Goal: Task Accomplishment & Management: Manage account settings

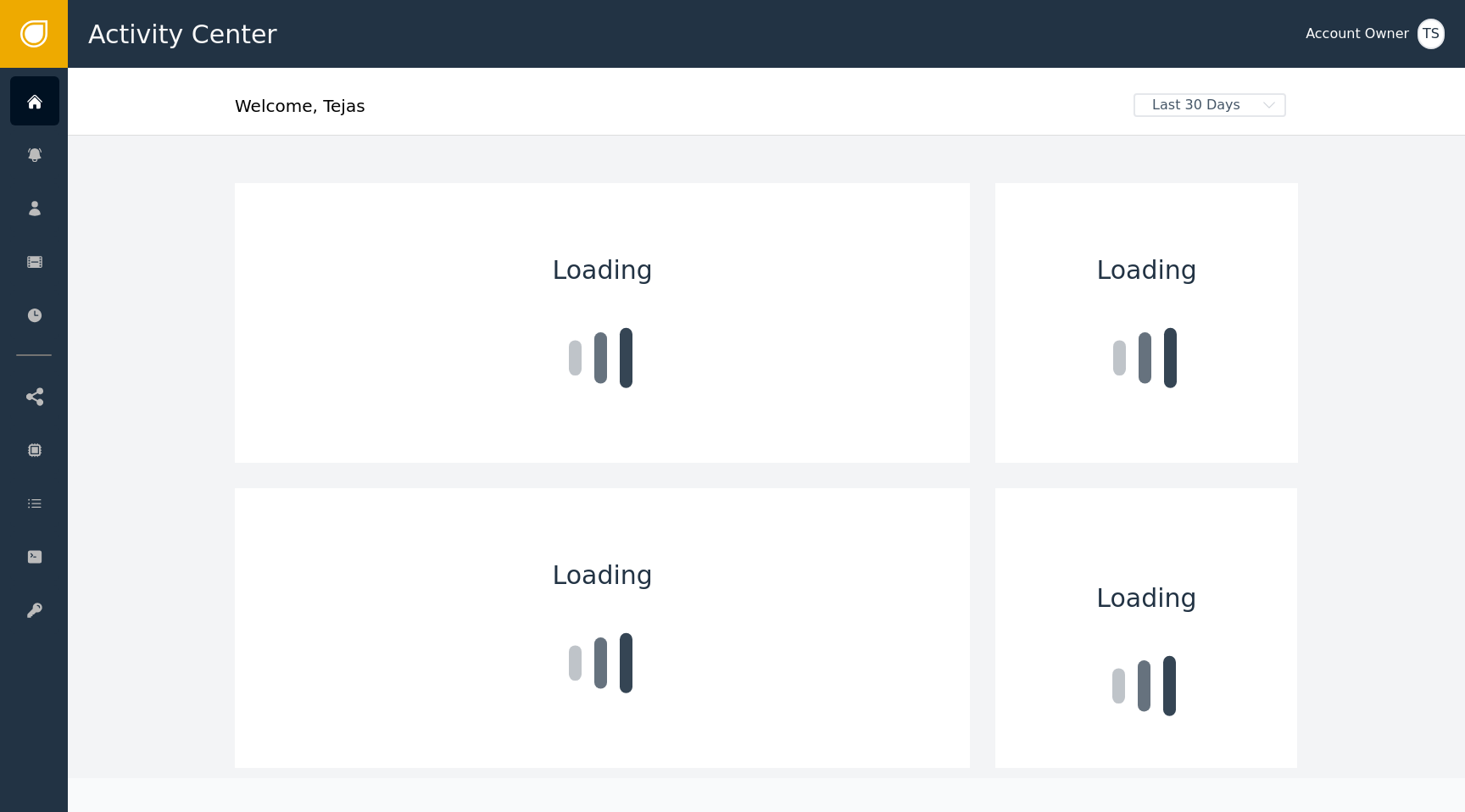
click at [1431, 38] on div "TS" at bounding box center [1432, 33] width 28 height 30
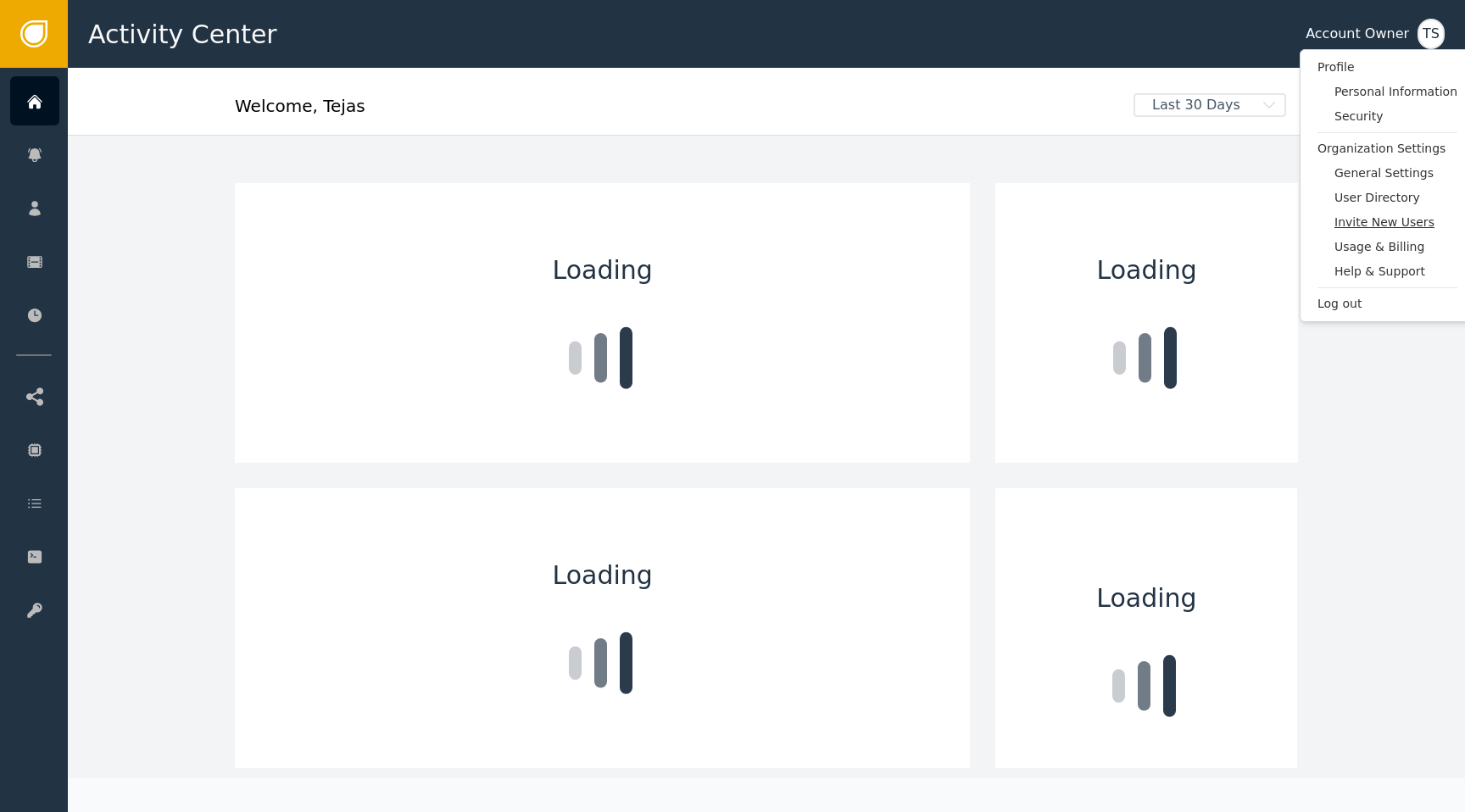
click at [1368, 222] on span "Invite New Users" at bounding box center [1396, 222] width 123 height 17
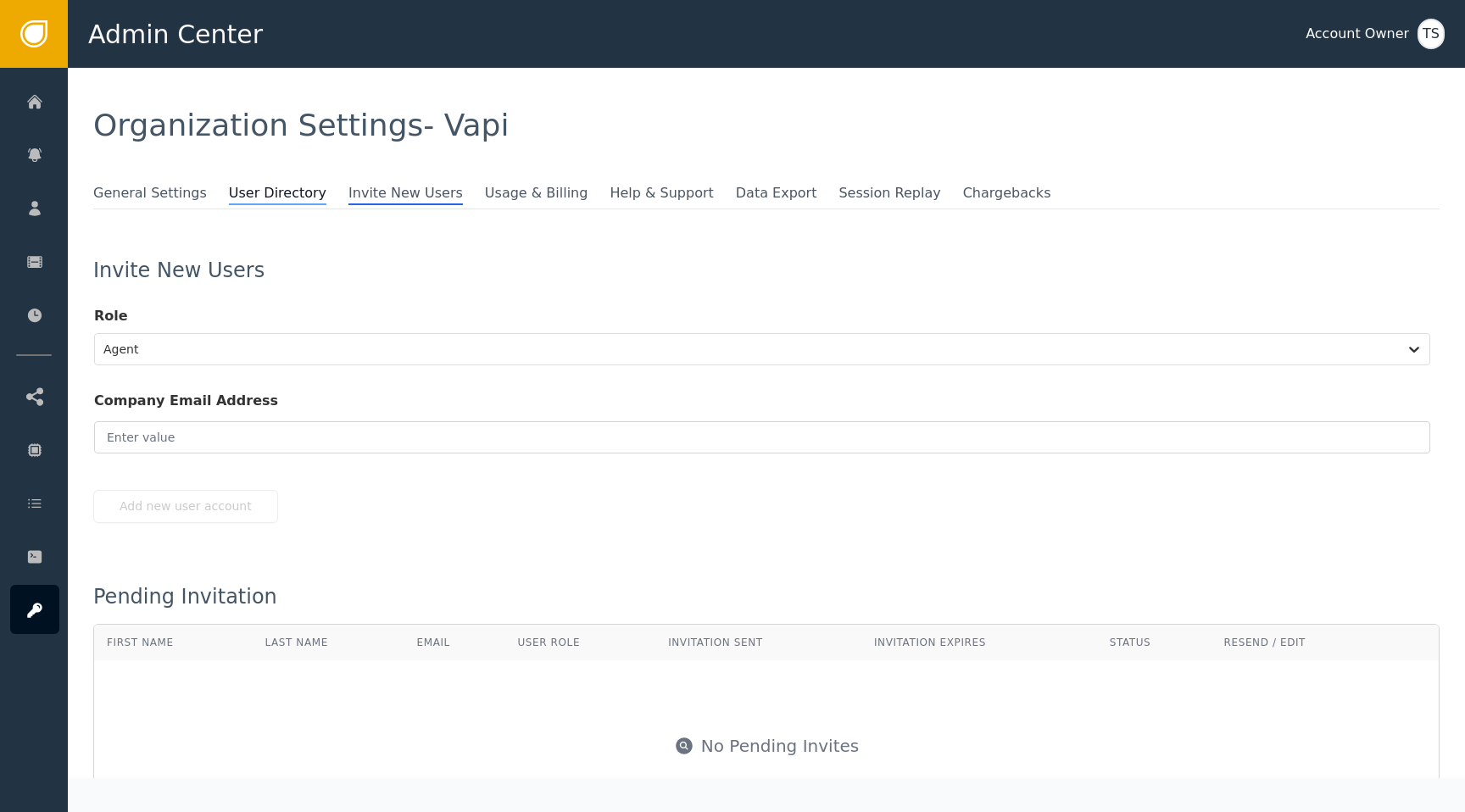
click at [271, 188] on span "User Directory" at bounding box center [278, 194] width 97 height 22
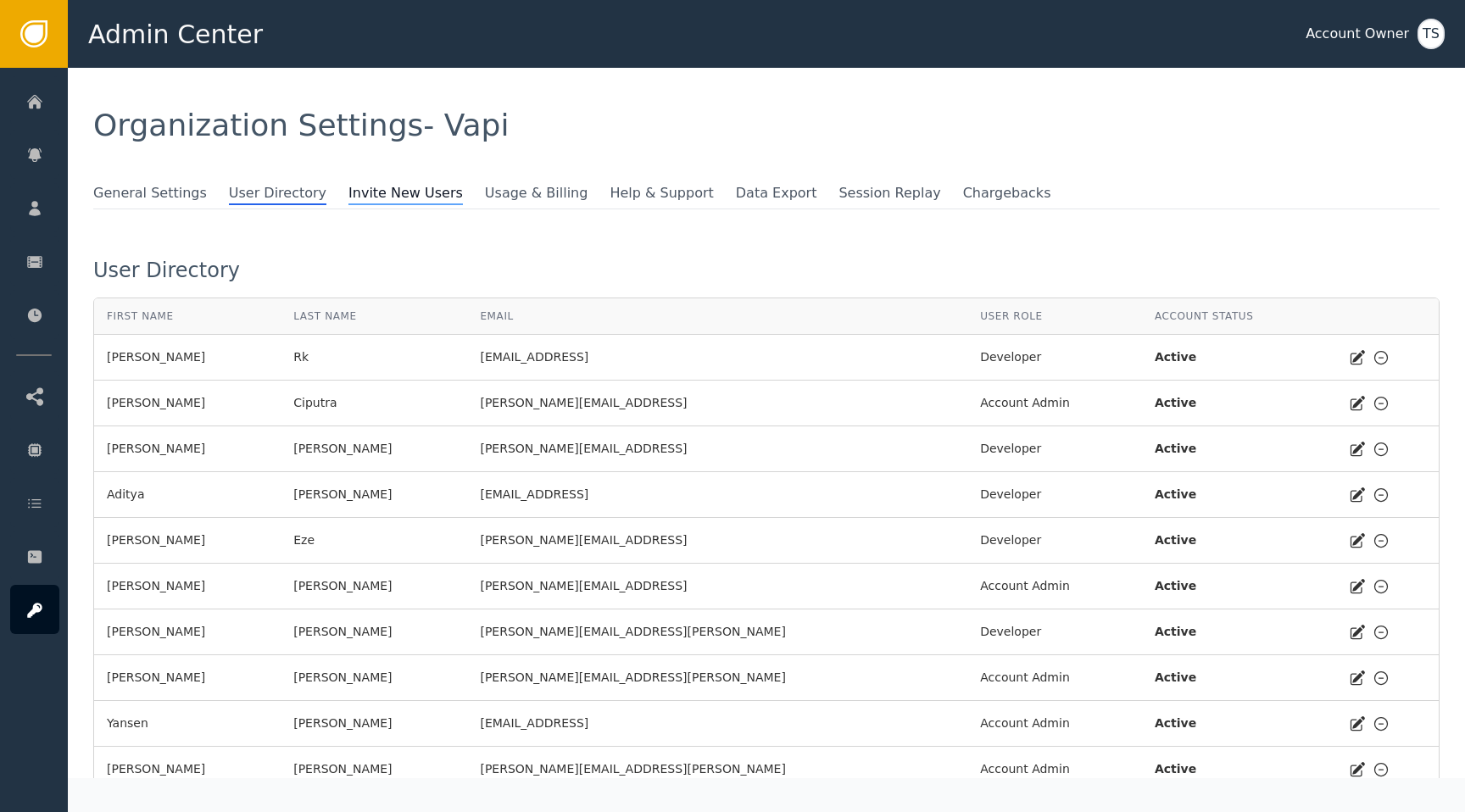
click at [353, 184] on span "Invite New Users" at bounding box center [406, 194] width 114 height 22
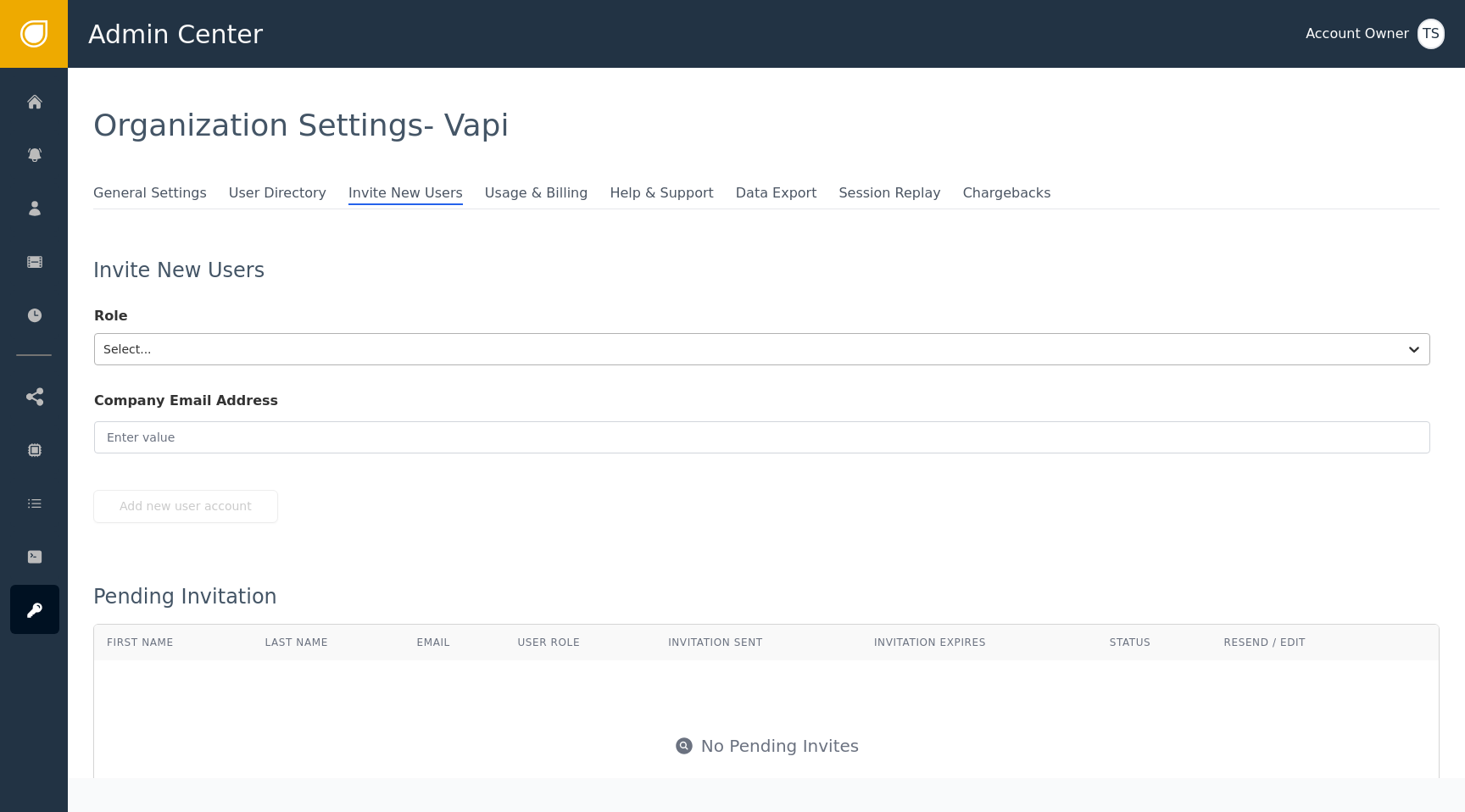
click at [276, 353] on div at bounding box center [746, 349] width 1287 height 24
click at [266, 440] on input "email" at bounding box center [761, 437] width 1336 height 32
click at [212, 345] on div at bounding box center [746, 349] width 1287 height 24
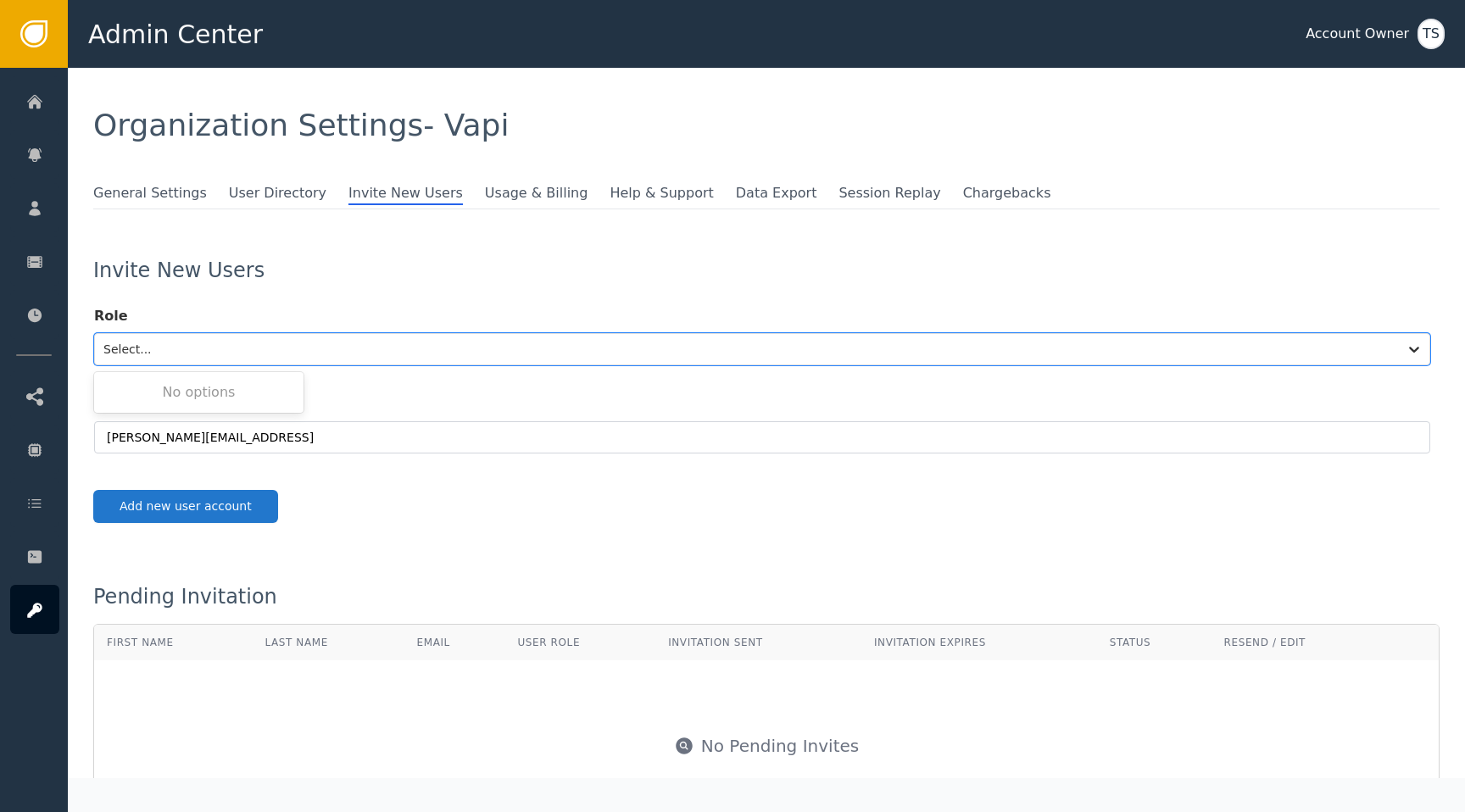
click at [212, 390] on div "No options" at bounding box center [199, 392] width 210 height 34
click at [338, 297] on div "Role Use Up and Down to choose options, press Enter to select the currently foc…" at bounding box center [761, 323] width 1336 height 85
click at [202, 345] on div at bounding box center [746, 349] width 1287 height 24
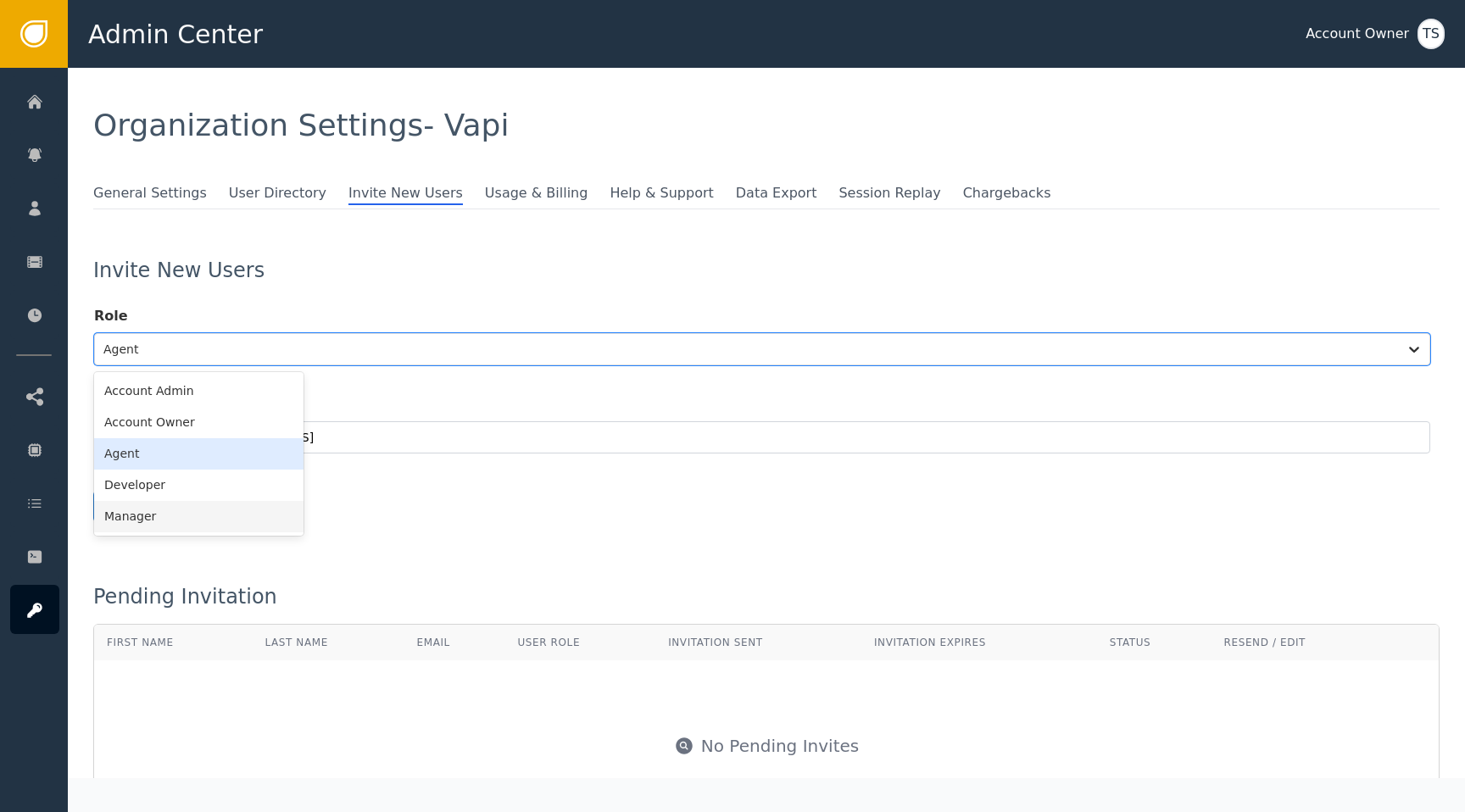
click at [211, 496] on div "Developer" at bounding box center [199, 486] width 210 height 31
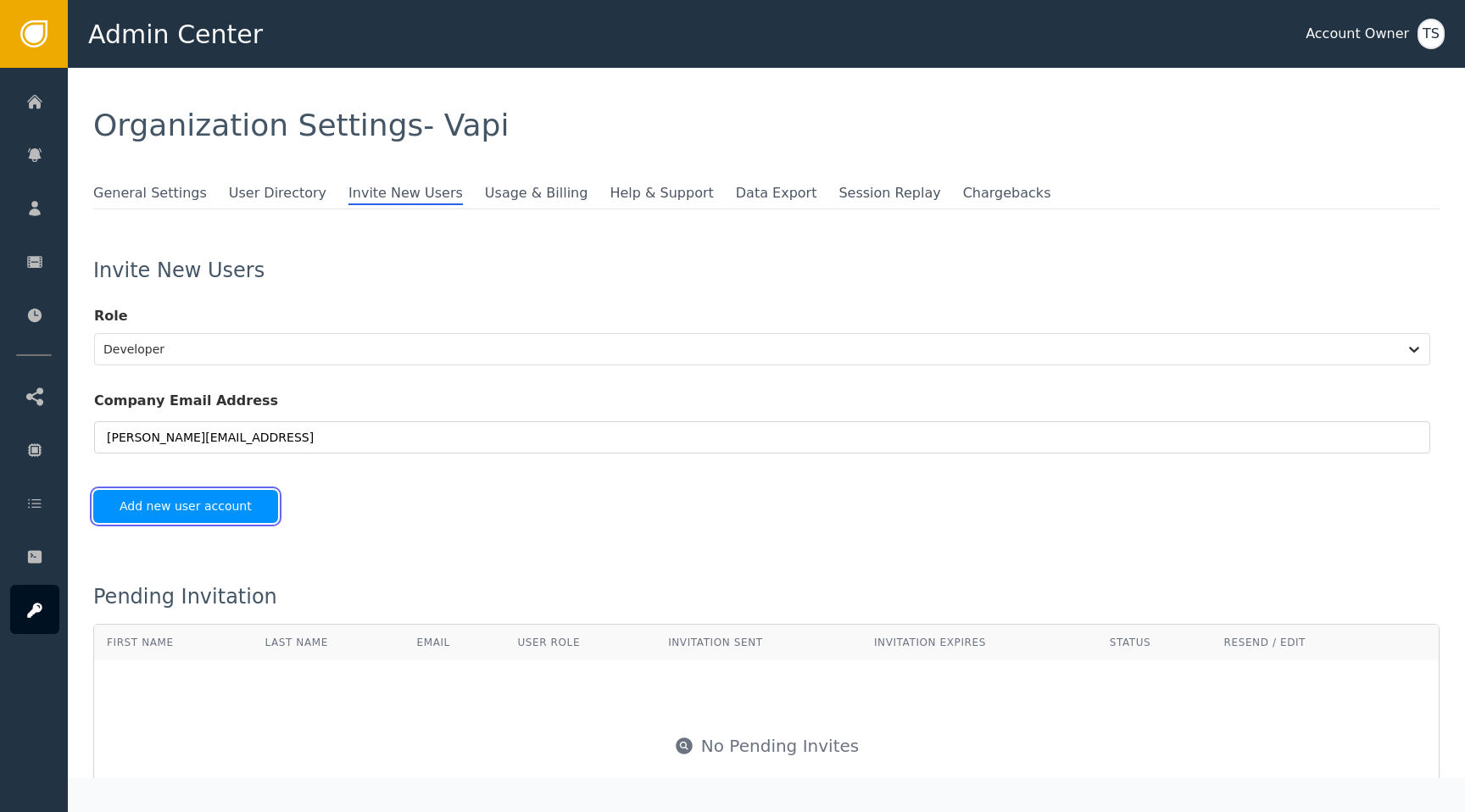
click at [168, 500] on button "Add new user account" at bounding box center [185, 507] width 185 height 33
type input "[PERSON_NAME][EMAIL_ADDRESS]"
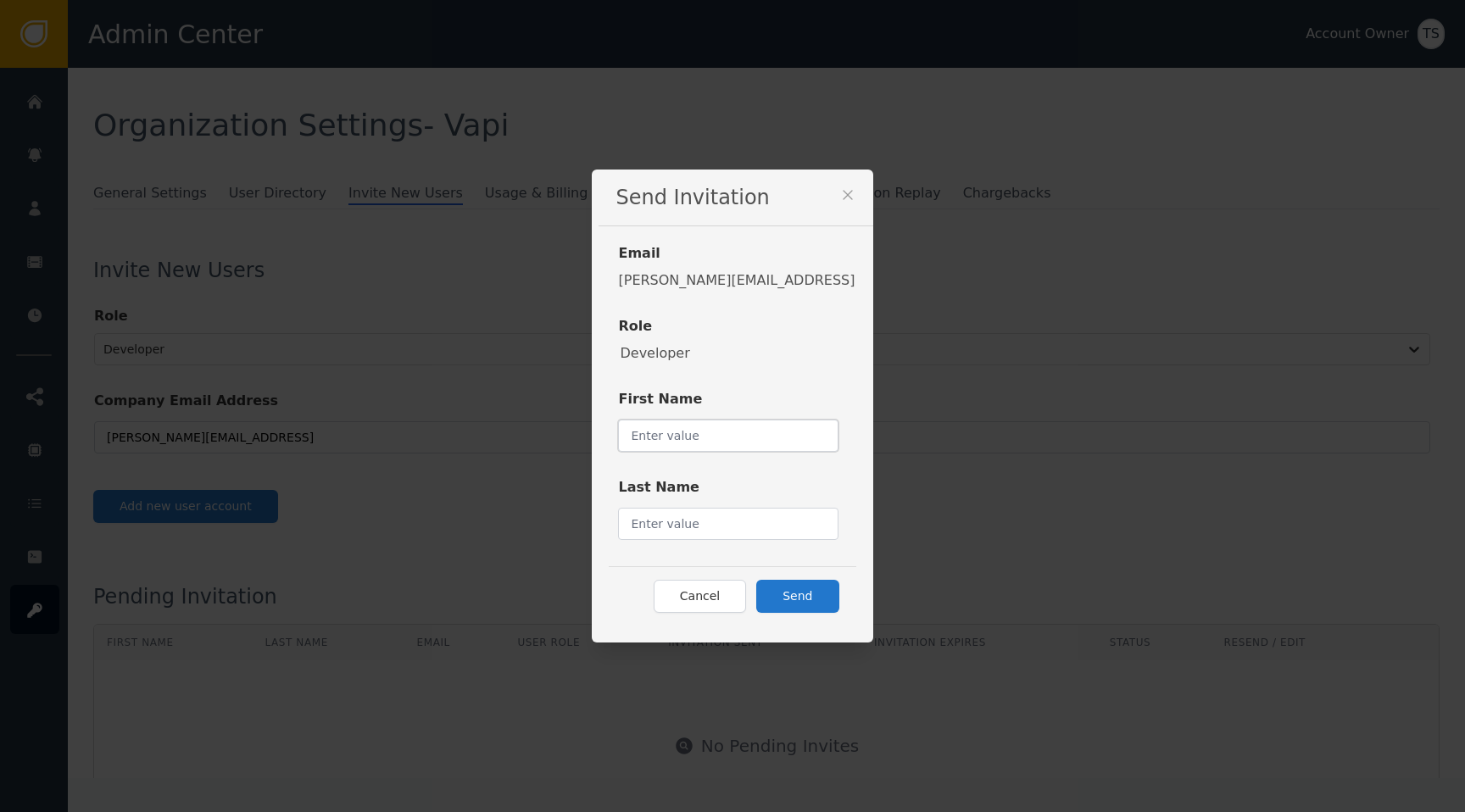
click at [709, 433] on input "text" at bounding box center [727, 435] width 220 height 32
type input "[PERSON_NAME]"
click at [776, 606] on button "Send" at bounding box center [796, 597] width 82 height 33
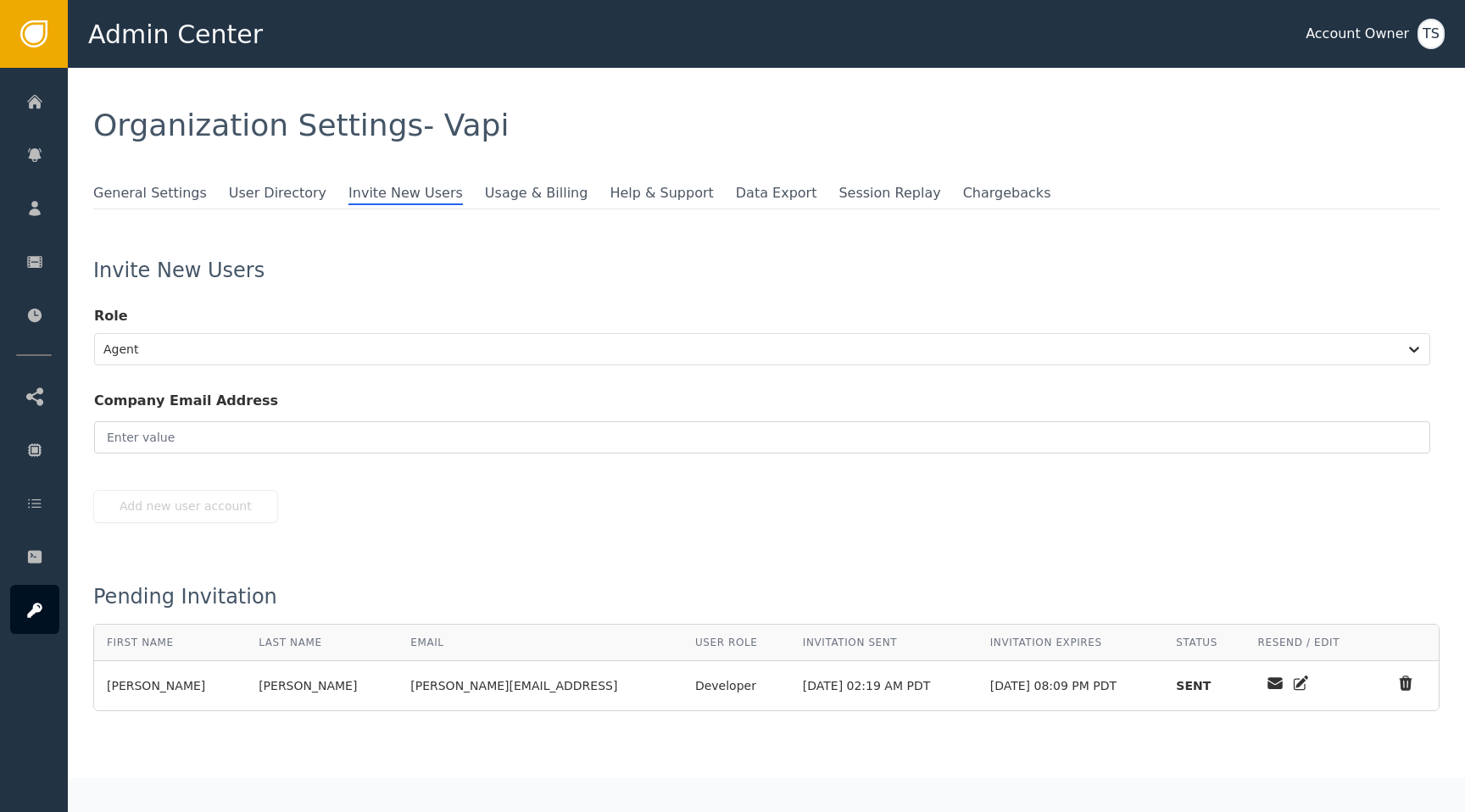
click at [1432, 36] on div "TS" at bounding box center [1432, 33] width 28 height 30
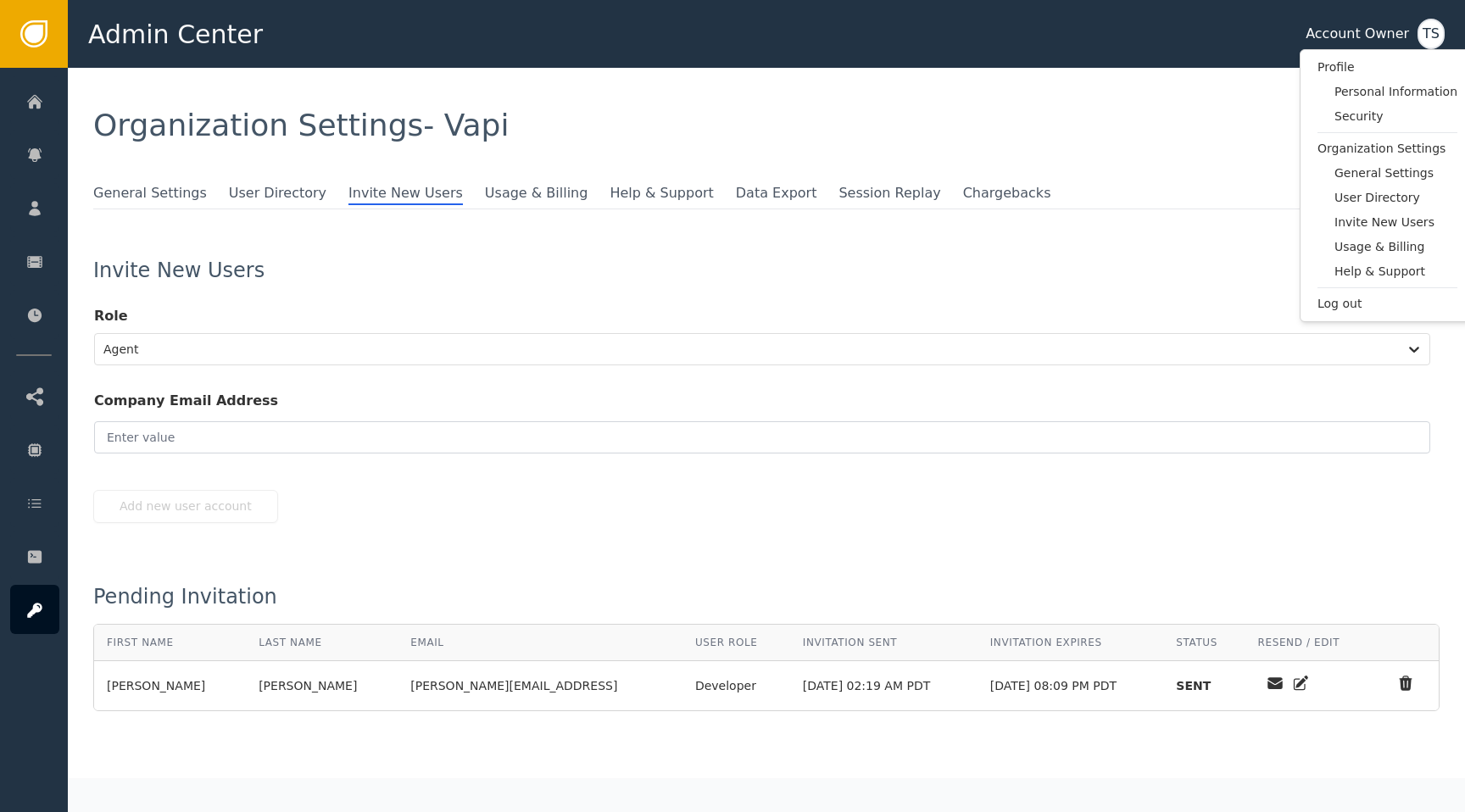
click at [858, 148] on div "Organization Settings - Vapi" at bounding box center [766, 125] width 1397 height 115
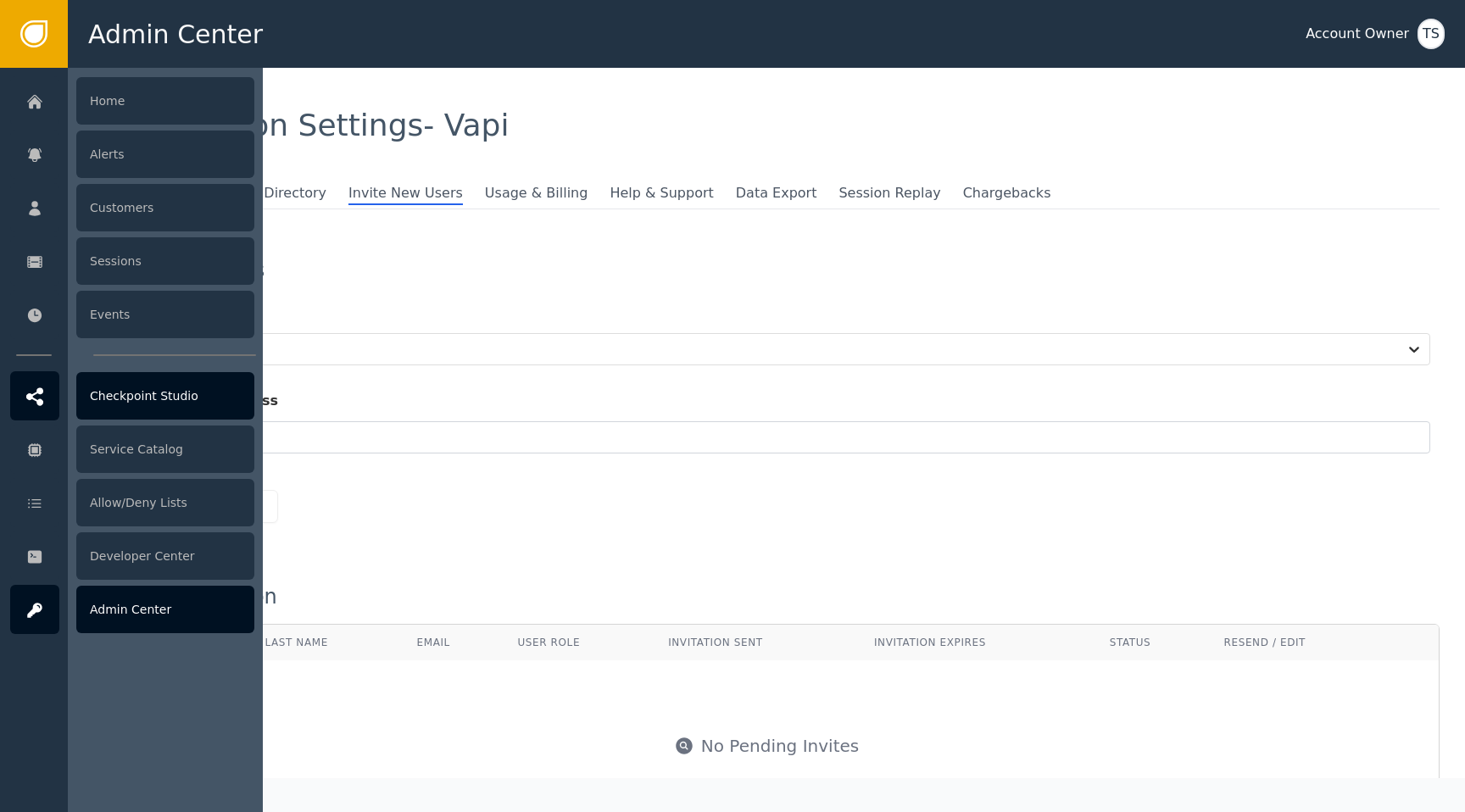
click at [197, 394] on div "Checkpoint Studio" at bounding box center [166, 396] width 178 height 48
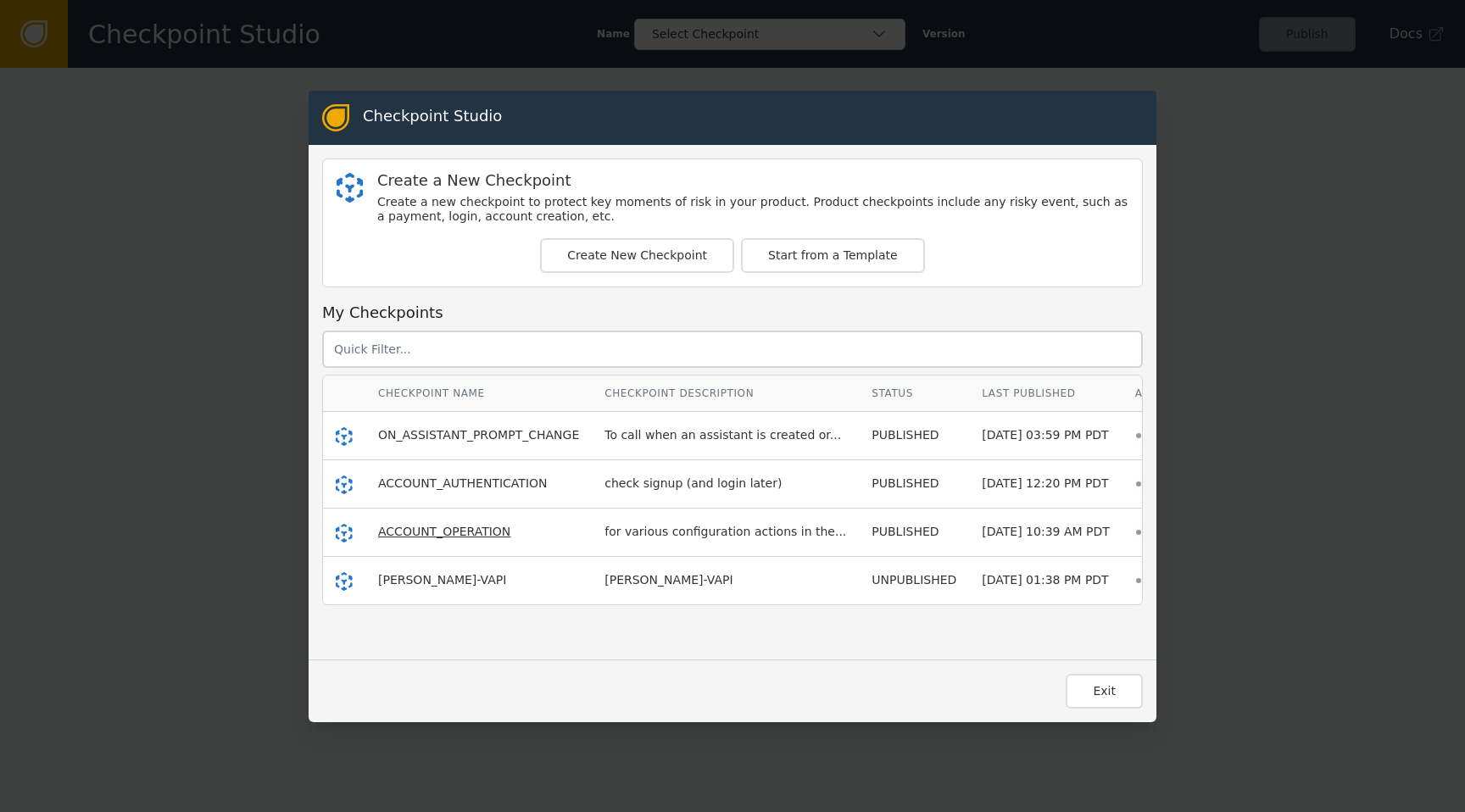
click at [496, 538] on span "ACCOUNT_OPERATION" at bounding box center [444, 532] width 132 height 14
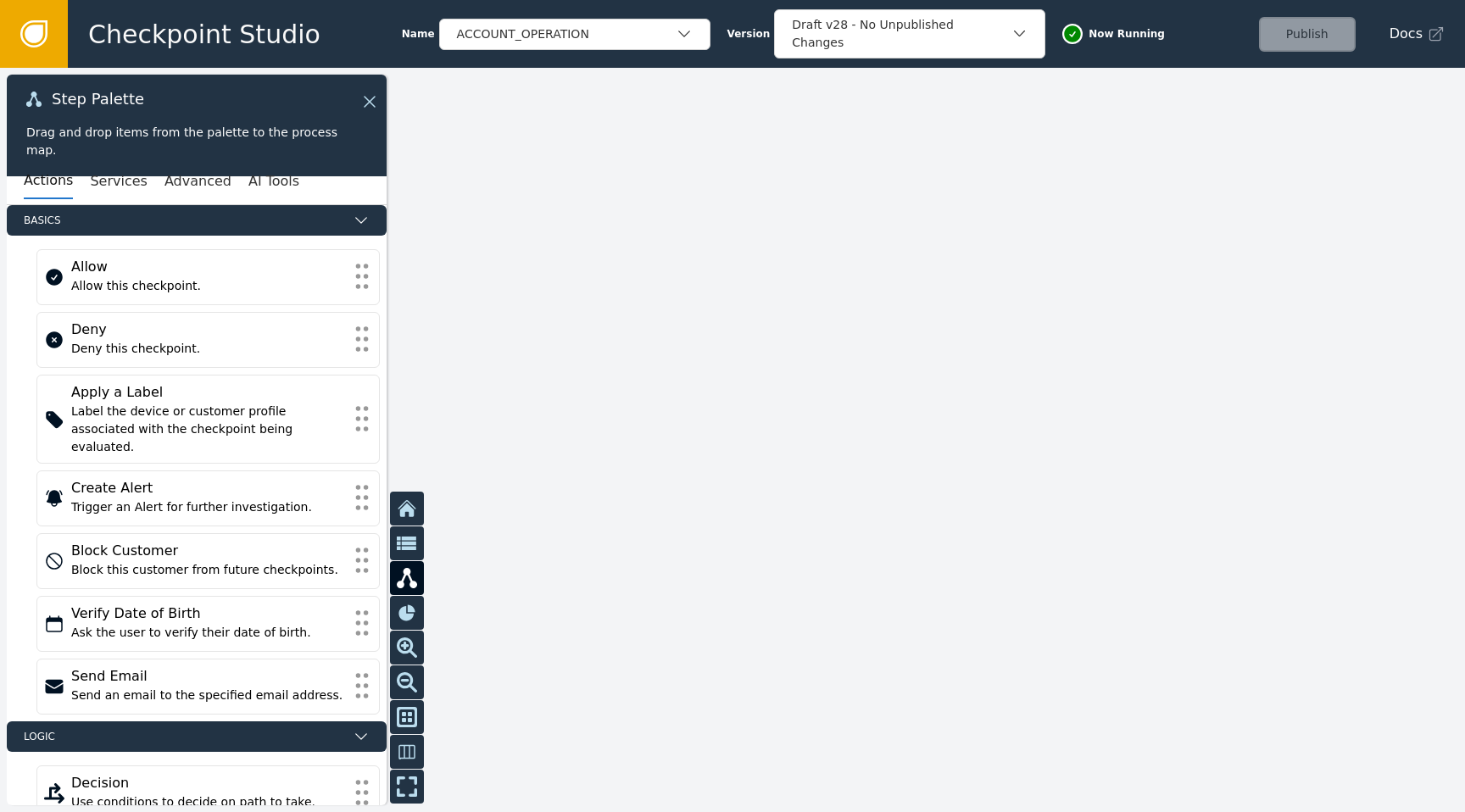
click at [674, 16] on div "Checkpoint Studio Name ACCOUNT_OPERATION Version Draft v28 - No Unpublished Cha…" at bounding box center [766, 34] width 1397 height 68
click at [665, 34] on div "ACCOUNT_OPERATION" at bounding box center [567, 34] width 219 height 17
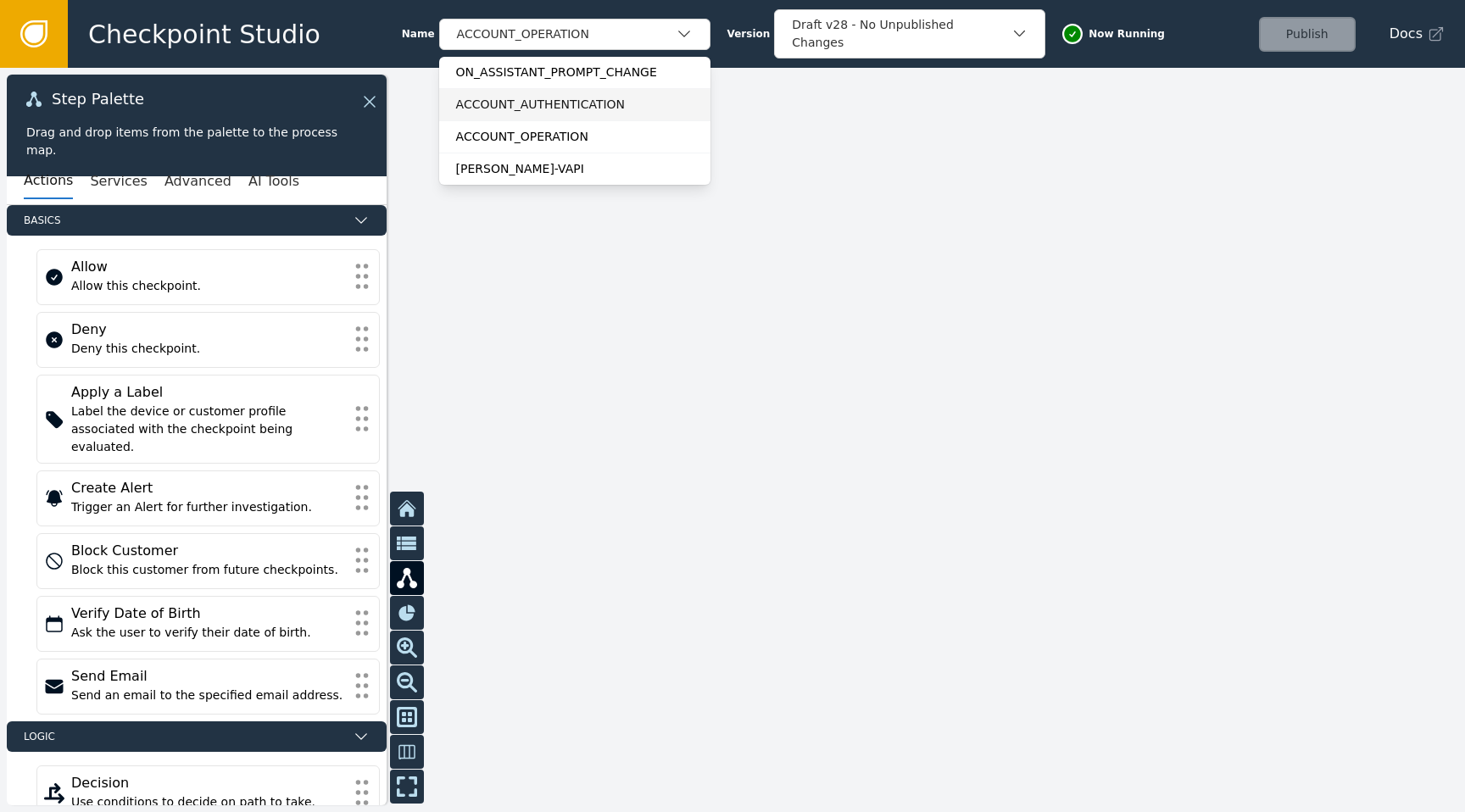
click at [612, 106] on div "ACCOUNT_AUTHENTICATION" at bounding box center [575, 104] width 237 height 17
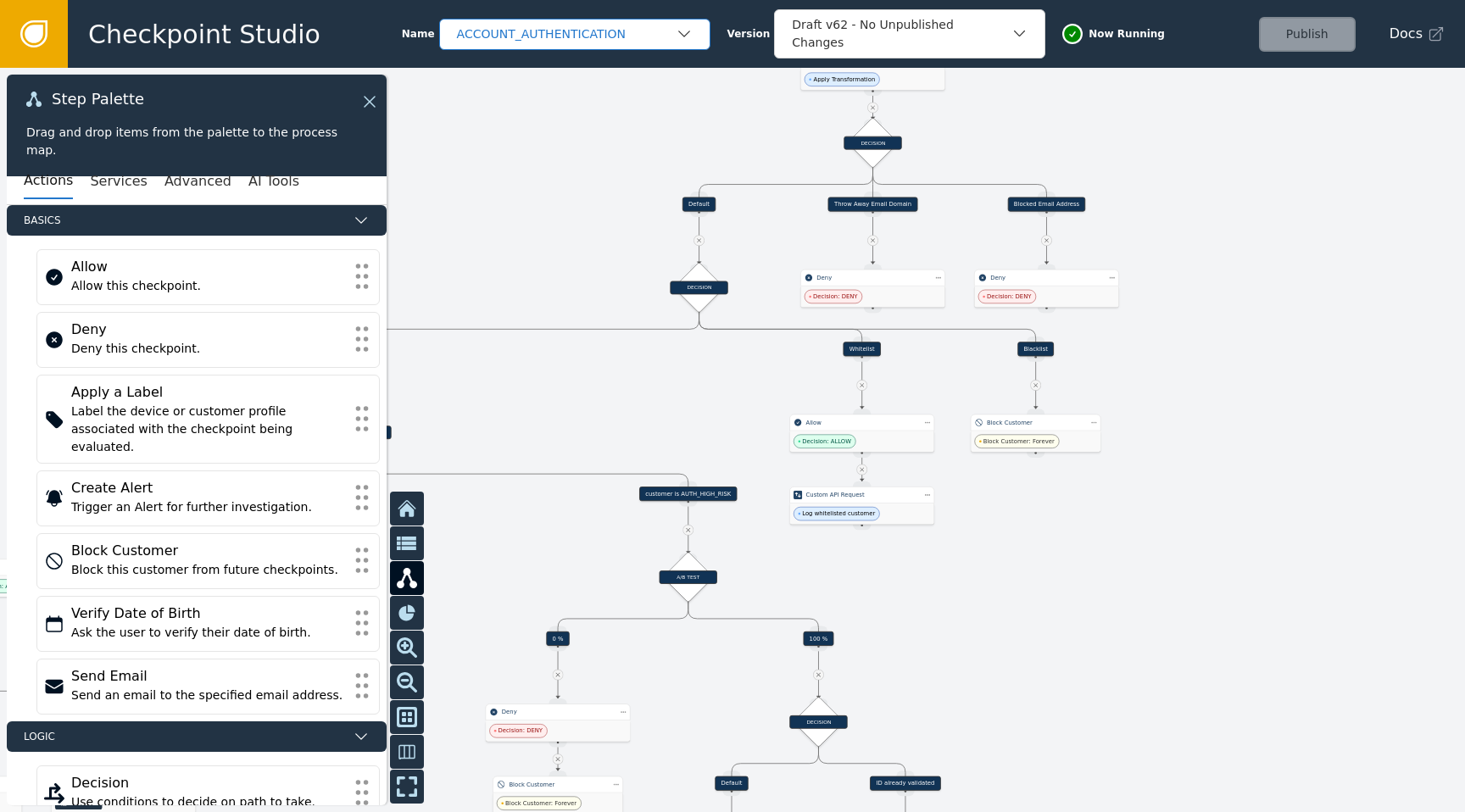
click at [623, 43] on div "ACCOUNT_AUTHENTICATION" at bounding box center [575, 34] width 271 height 31
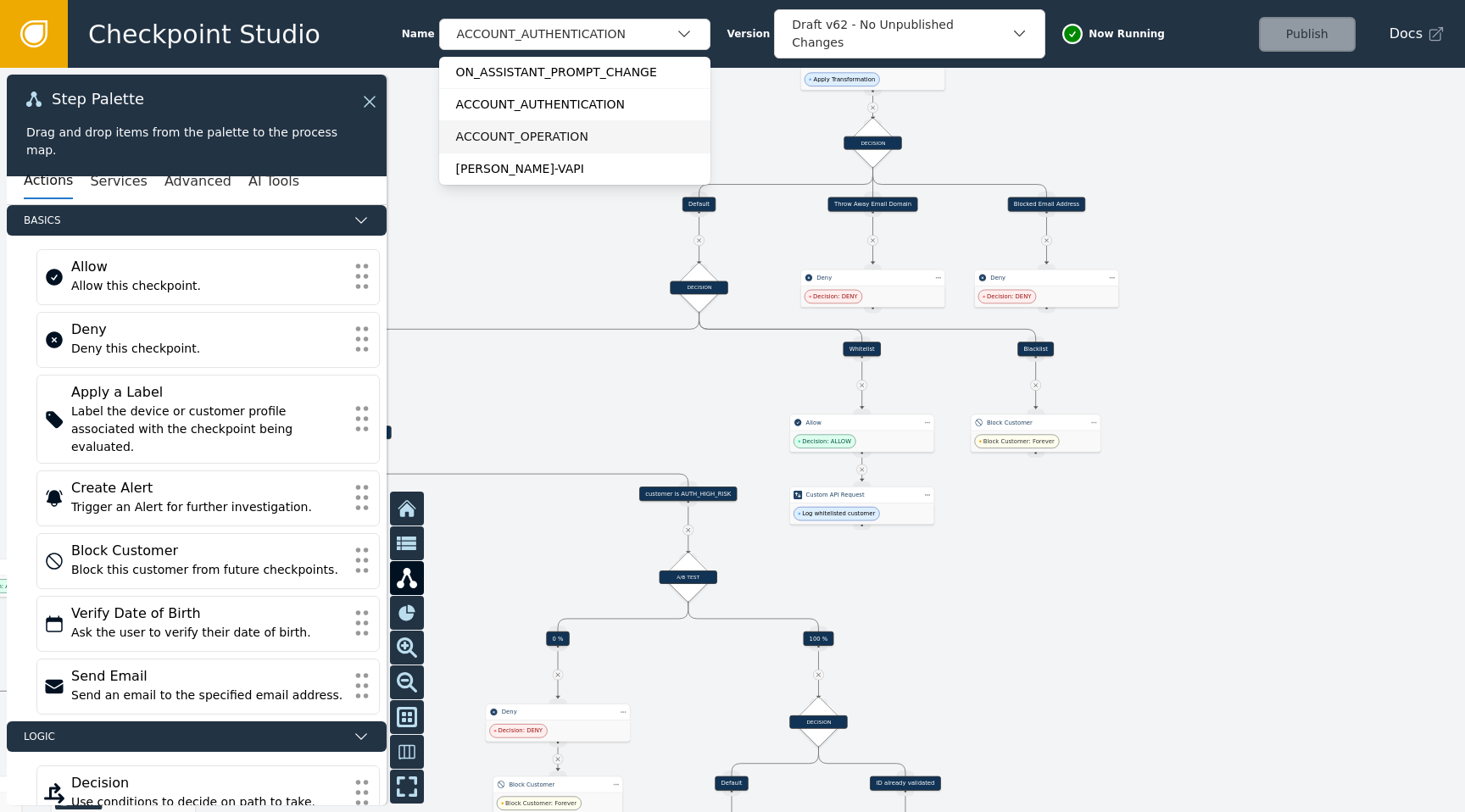
click at [564, 132] on div "ACCOUNT_OPERATION" at bounding box center [575, 136] width 237 height 17
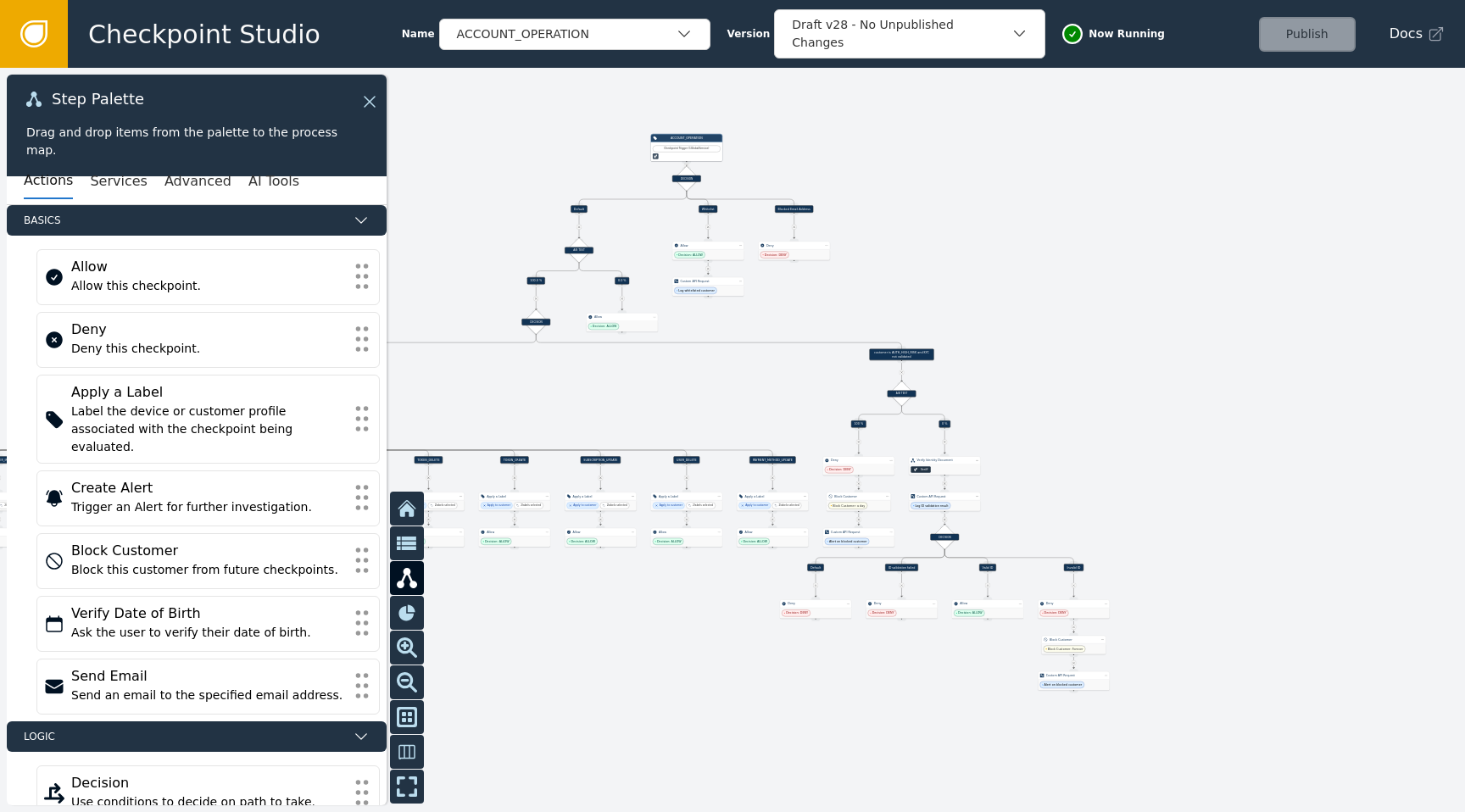
drag, startPoint x: 598, startPoint y: 294, endPoint x: 1026, endPoint y: 299, distance: 428.0
click at [1026, 300] on div at bounding box center [732, 440] width 1465 height 744
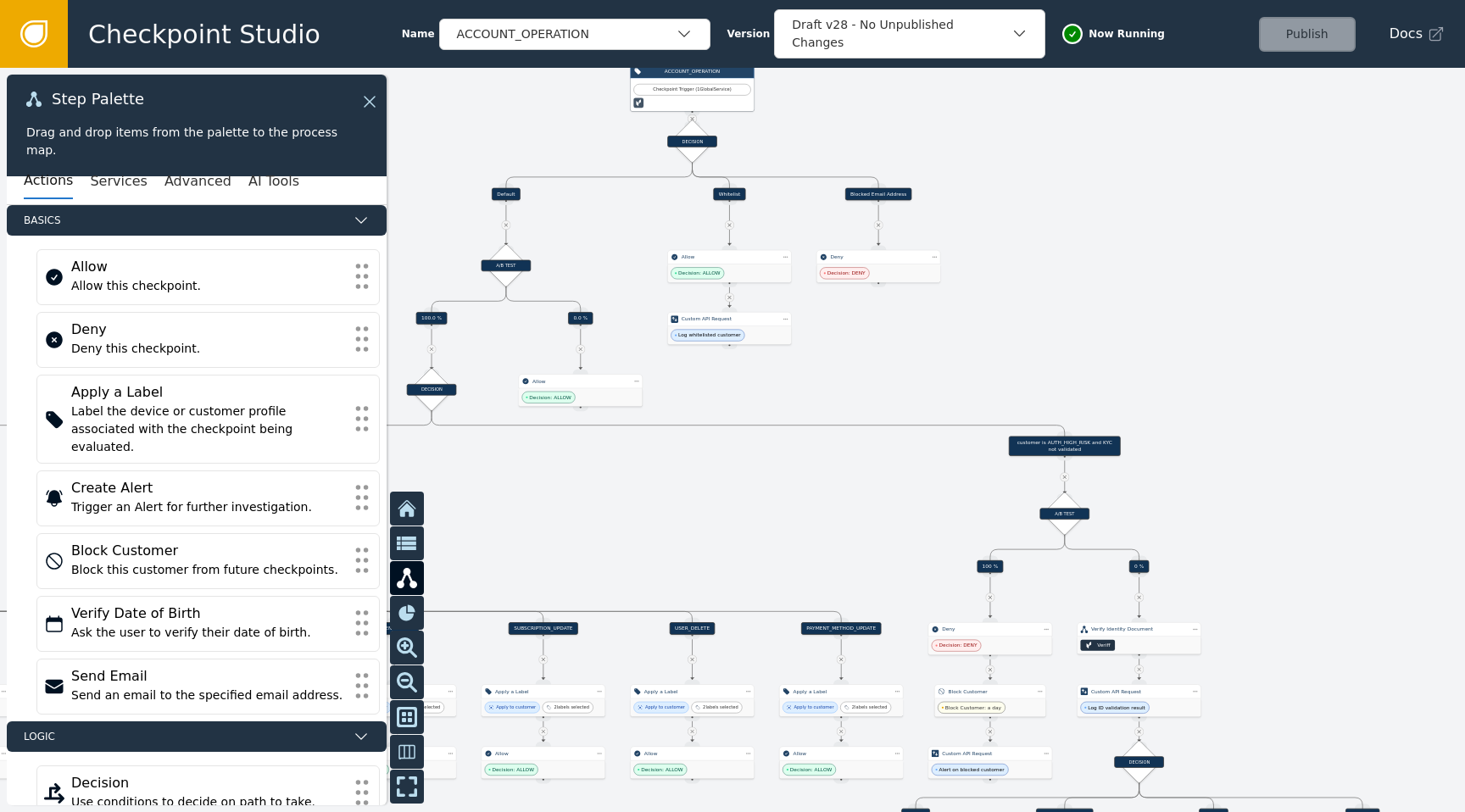
drag, startPoint x: 695, startPoint y: 399, endPoint x: 659, endPoint y: 507, distance: 113.8
click at [659, 507] on div at bounding box center [732, 440] width 1465 height 744
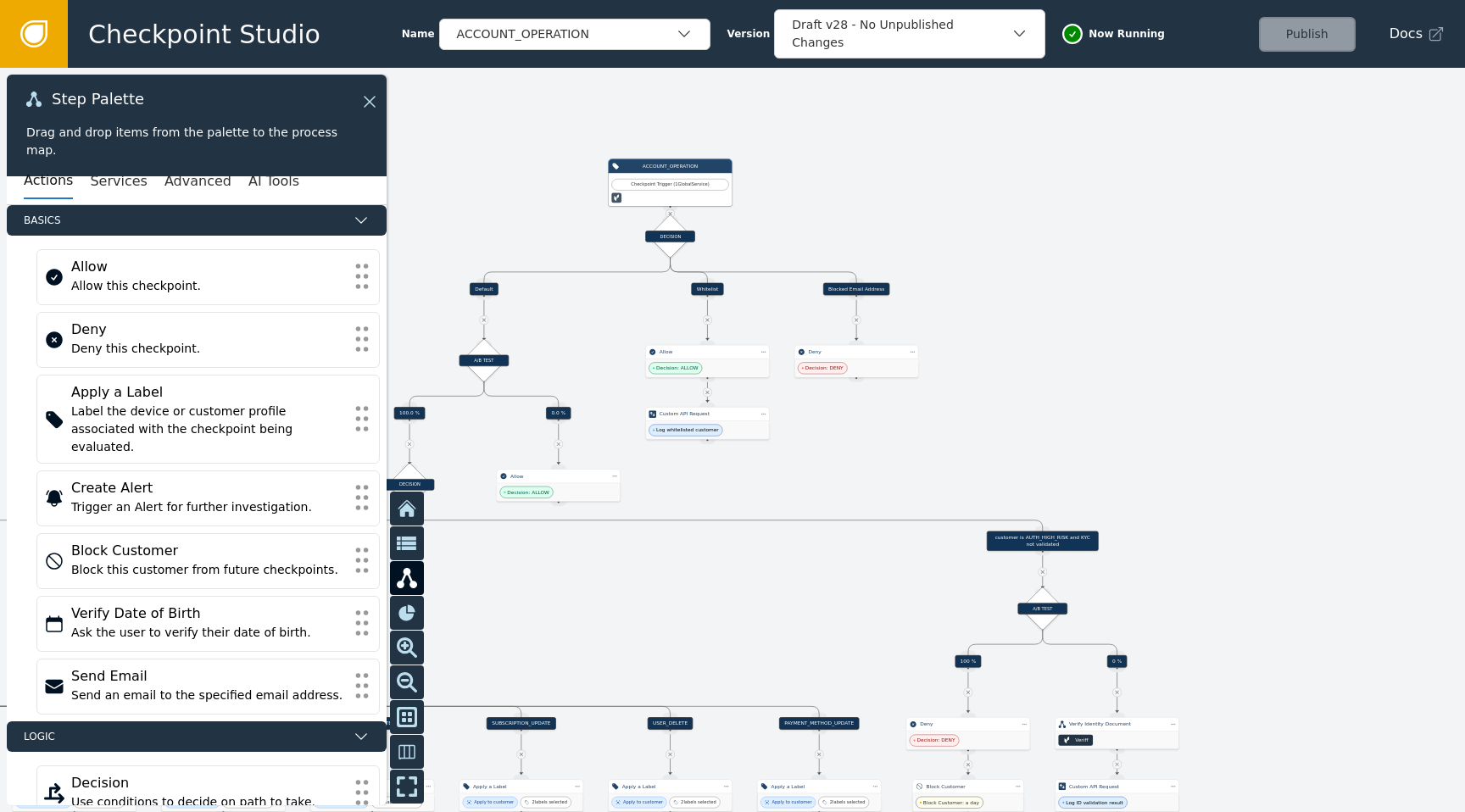
drag, startPoint x: 1136, startPoint y: 140, endPoint x: 1112, endPoint y: 232, distance: 95.1
click at [1113, 233] on div at bounding box center [732, 440] width 1465 height 744
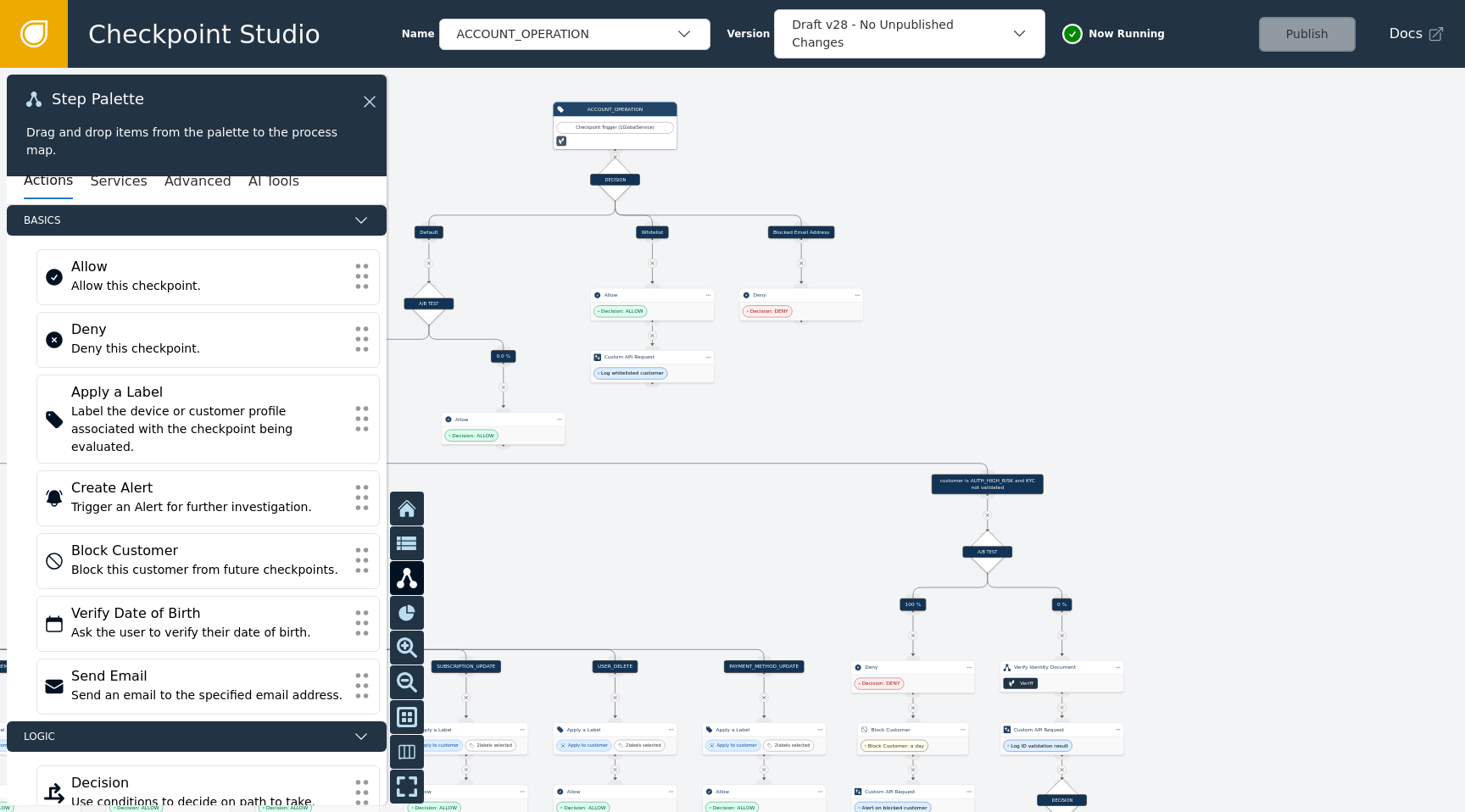
drag, startPoint x: 1112, startPoint y: 232, endPoint x: 1058, endPoint y: 177, distance: 77.1
click at [1058, 177] on div at bounding box center [732, 440] width 1465 height 744
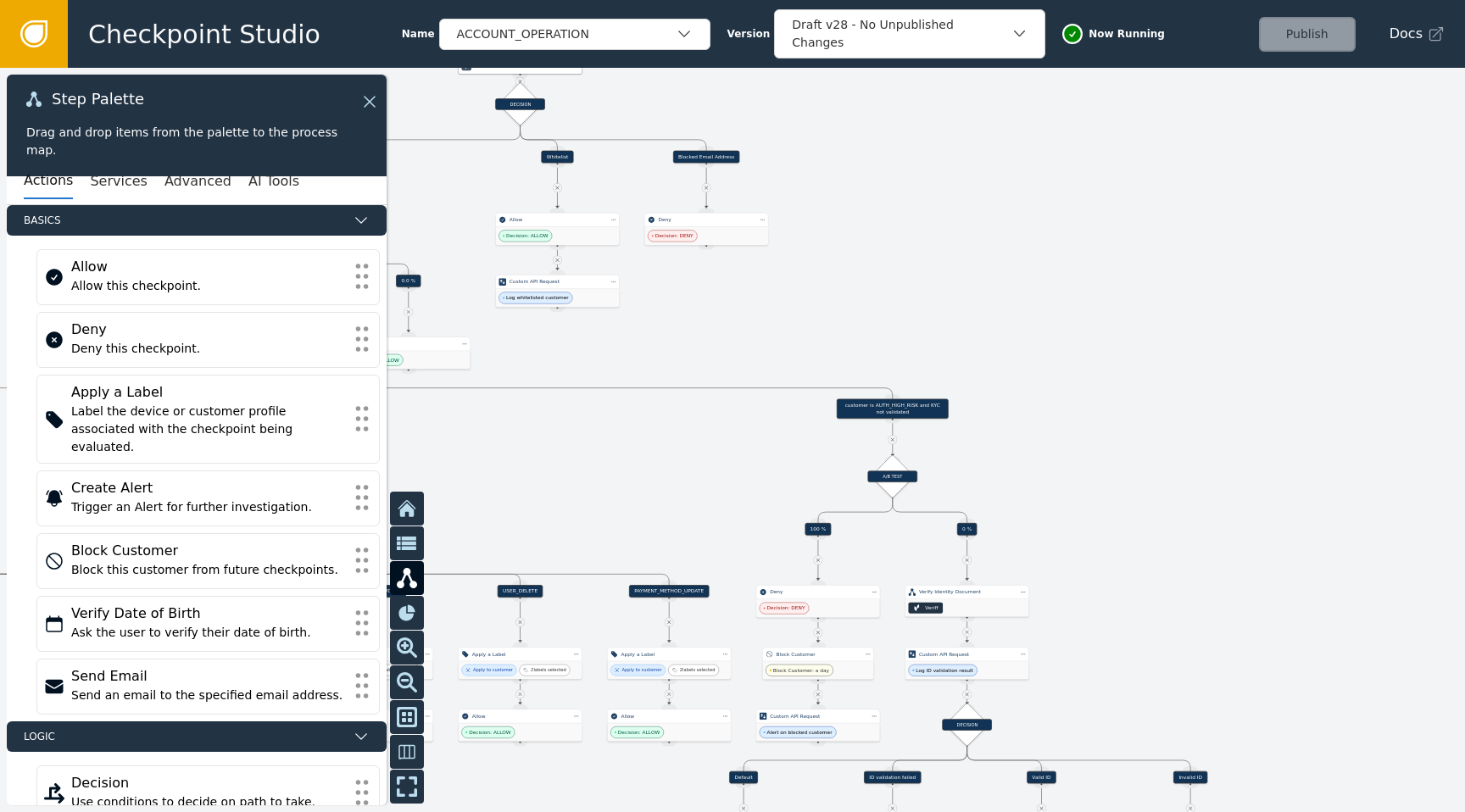
drag, startPoint x: 1191, startPoint y: 319, endPoint x: 1068, endPoint y: 168, distance: 194.8
click at [1068, 169] on div at bounding box center [732, 440] width 1465 height 744
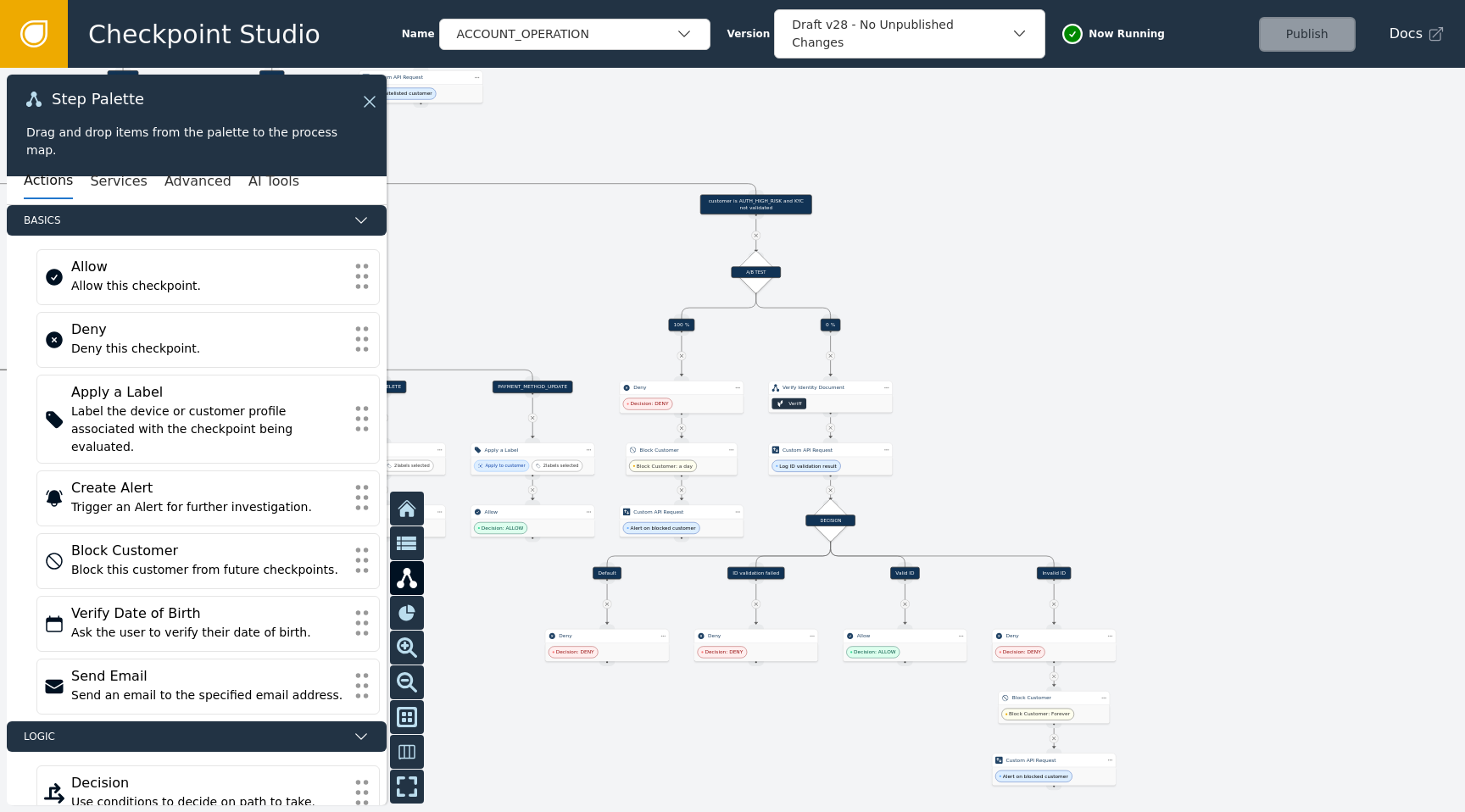
drag, startPoint x: 1184, startPoint y: 364, endPoint x: 1064, endPoint y: 181, distance: 218.8
click at [1064, 181] on div at bounding box center [732, 440] width 1465 height 744
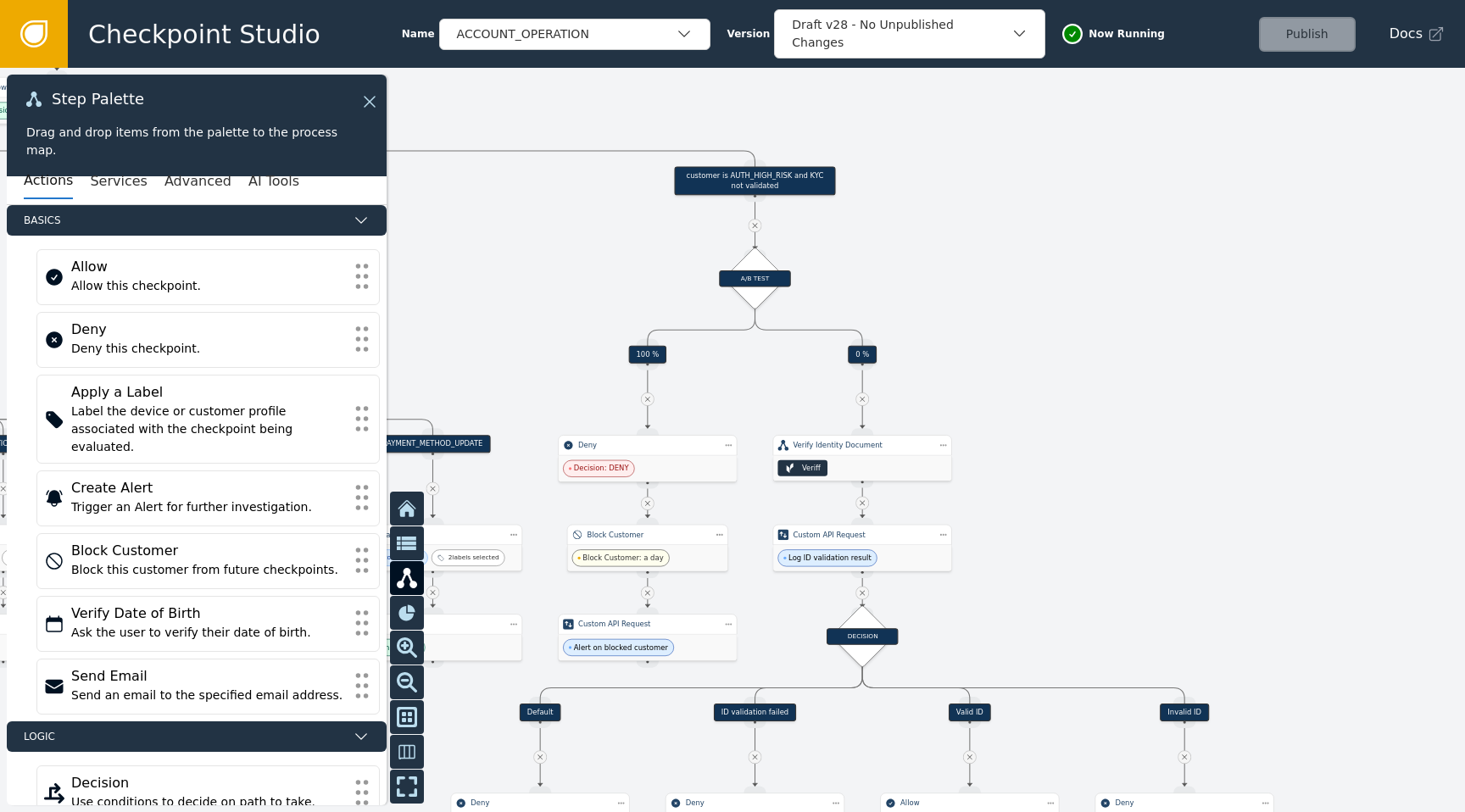
drag, startPoint x: 1092, startPoint y: 149, endPoint x: 1110, endPoint y: 255, distance: 107.5
click at [1110, 256] on div at bounding box center [732, 440] width 1465 height 744
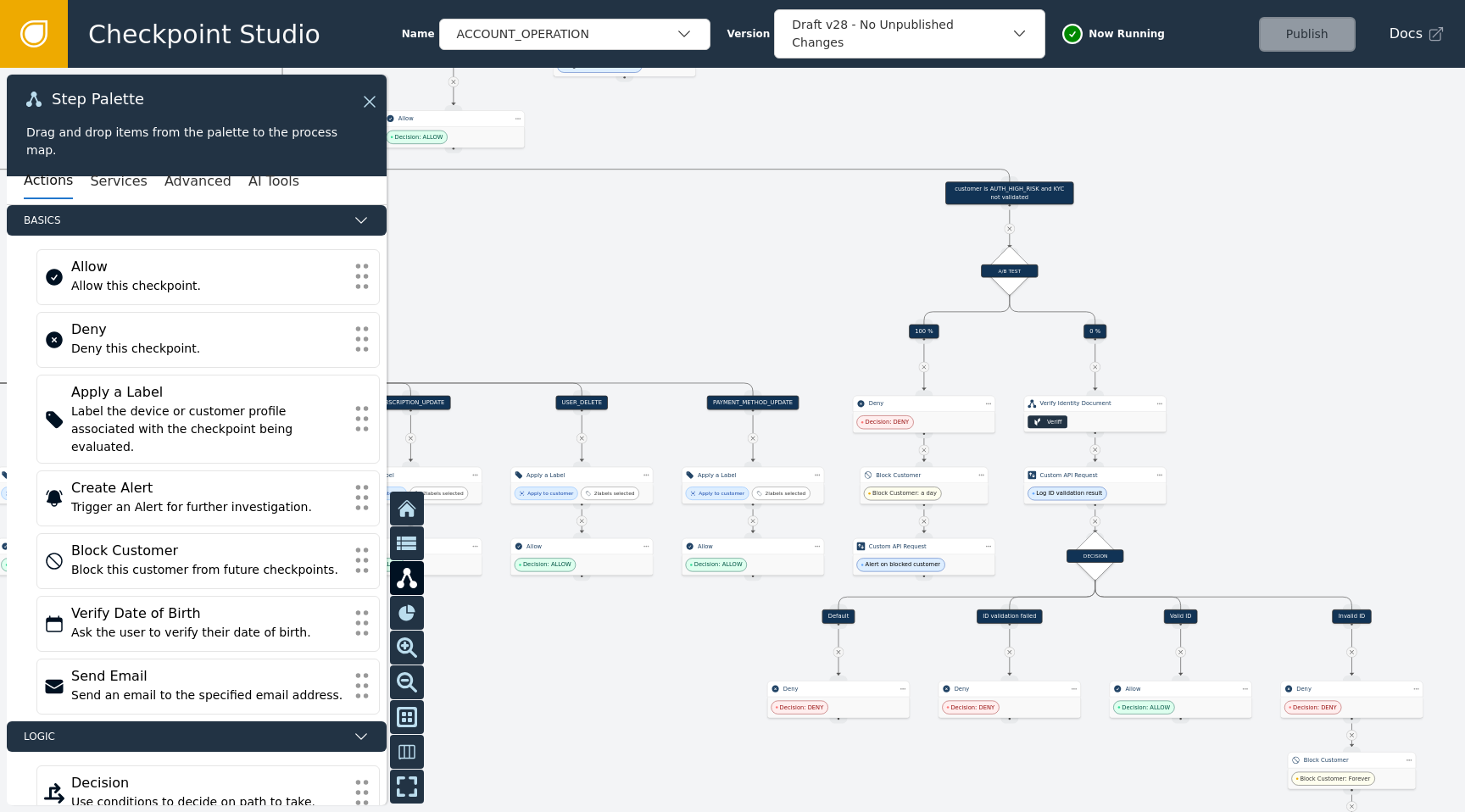
drag, startPoint x: 1110, startPoint y: 255, endPoint x: 1340, endPoint y: 246, distance: 230.2
click at [1340, 248] on div at bounding box center [732, 440] width 1465 height 744
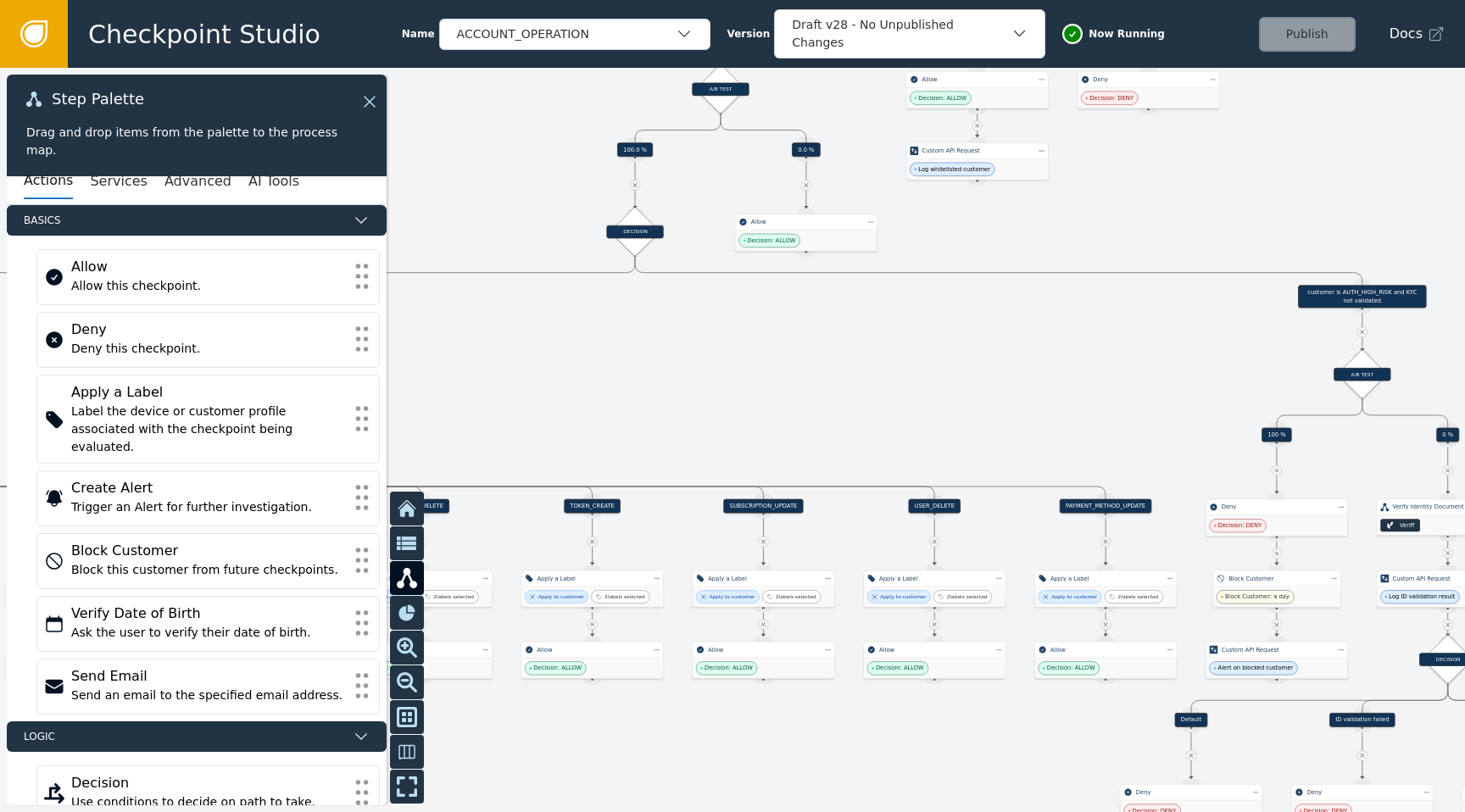
drag, startPoint x: 681, startPoint y: 257, endPoint x: 987, endPoint y: 366, distance: 324.8
click at [987, 366] on div at bounding box center [732, 440] width 1465 height 744
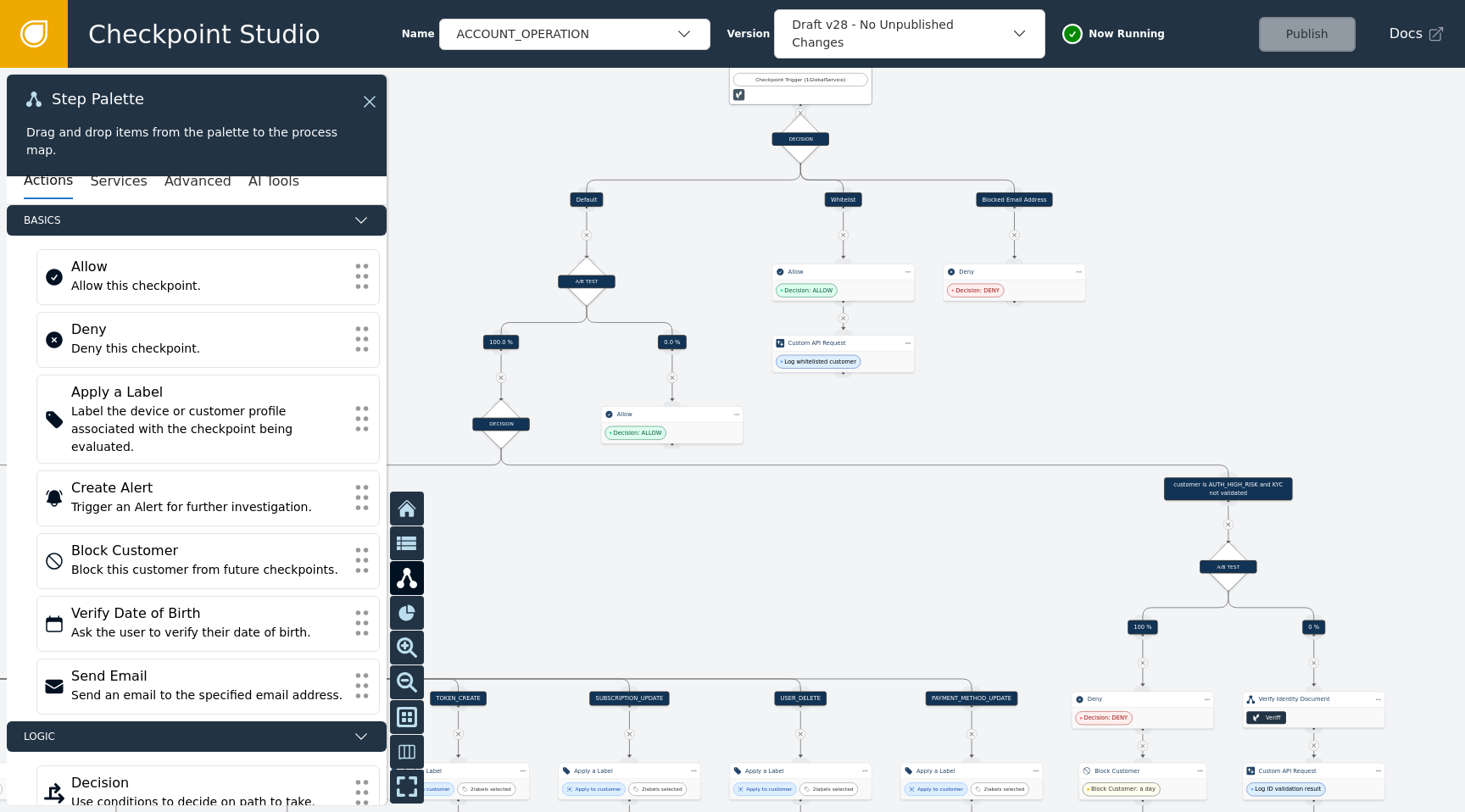
drag, startPoint x: 1008, startPoint y: 370, endPoint x: 876, endPoint y: 549, distance: 222.4
click at [877, 550] on div at bounding box center [732, 440] width 1465 height 744
click at [39, 38] on icon at bounding box center [34, 34] width 18 height 18
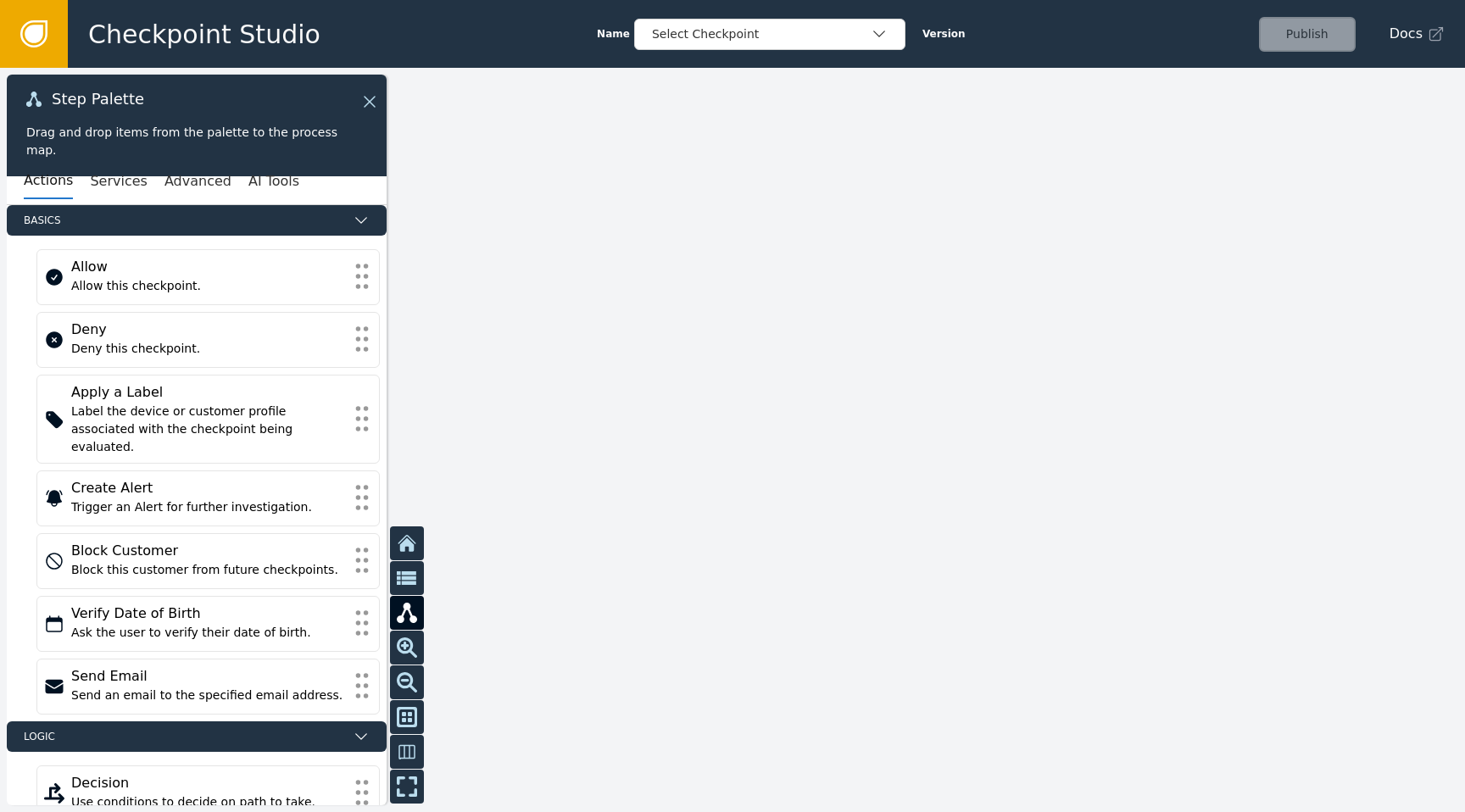
drag, startPoint x: 571, startPoint y: 354, endPoint x: 1127, endPoint y: 412, distance: 559.0
click at [1130, 412] on div at bounding box center [732, 440] width 1465 height 744
drag, startPoint x: 1127, startPoint y: 412, endPoint x: 843, endPoint y: 408, distance: 284.0
click at [843, 408] on div at bounding box center [732, 440] width 1465 height 744
click at [792, 48] on div "Select Checkpoint" at bounding box center [770, 34] width 271 height 31
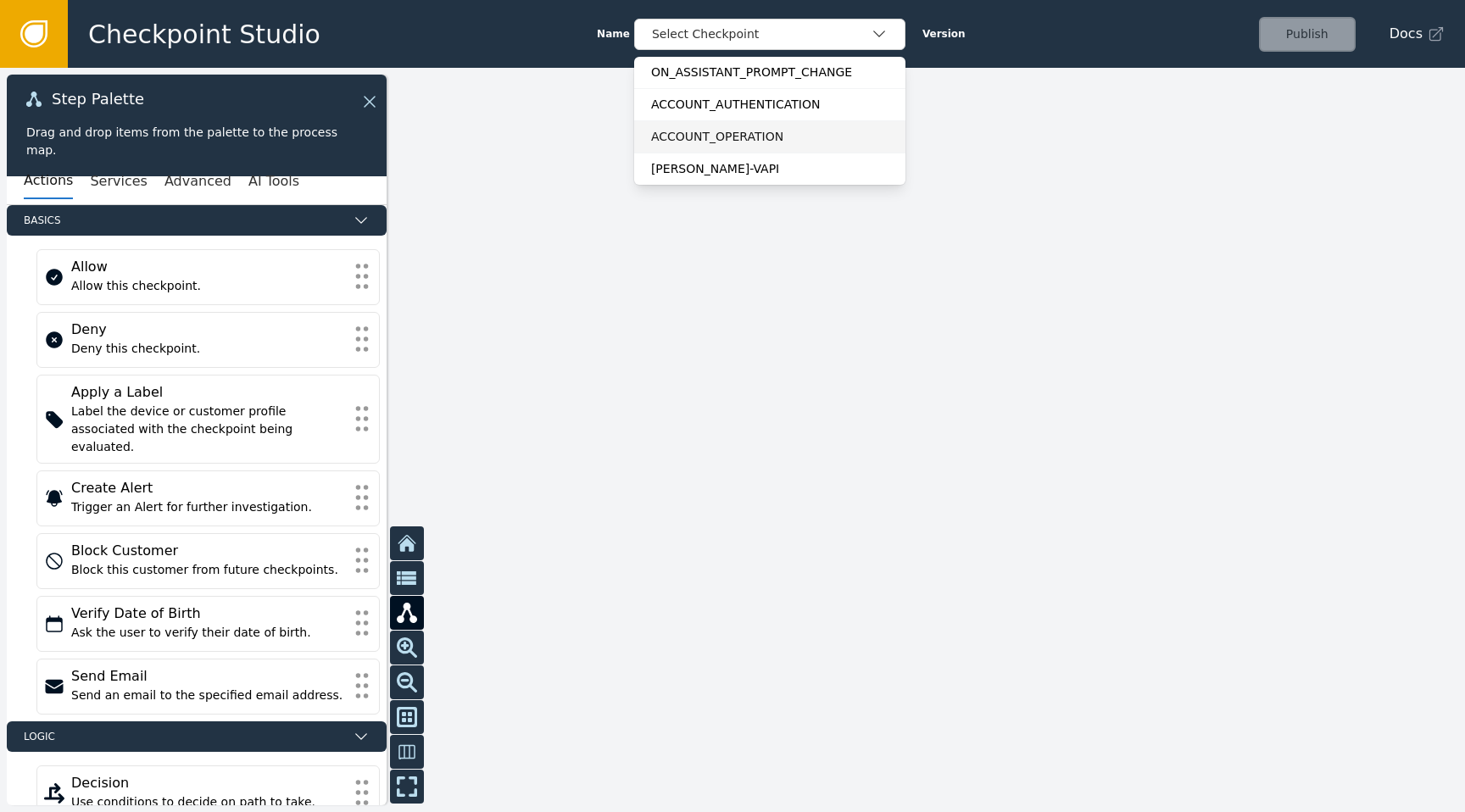
click at [739, 128] on div "ACCOUNT_OPERATION" at bounding box center [770, 136] width 237 height 17
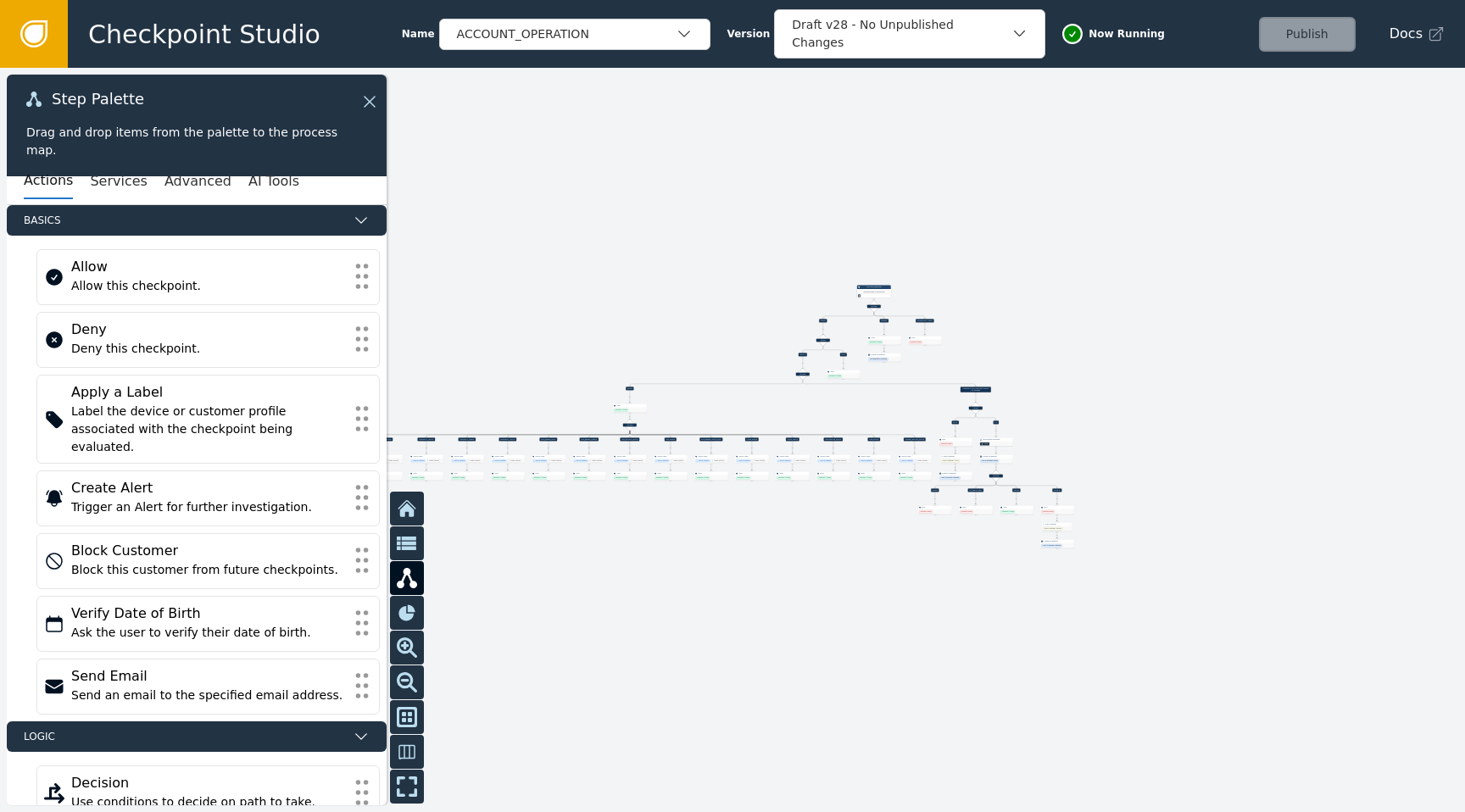
drag, startPoint x: 724, startPoint y: 462, endPoint x: 1015, endPoint y: 321, distance: 323.4
click at [1162, 321] on div at bounding box center [732, 440] width 1465 height 744
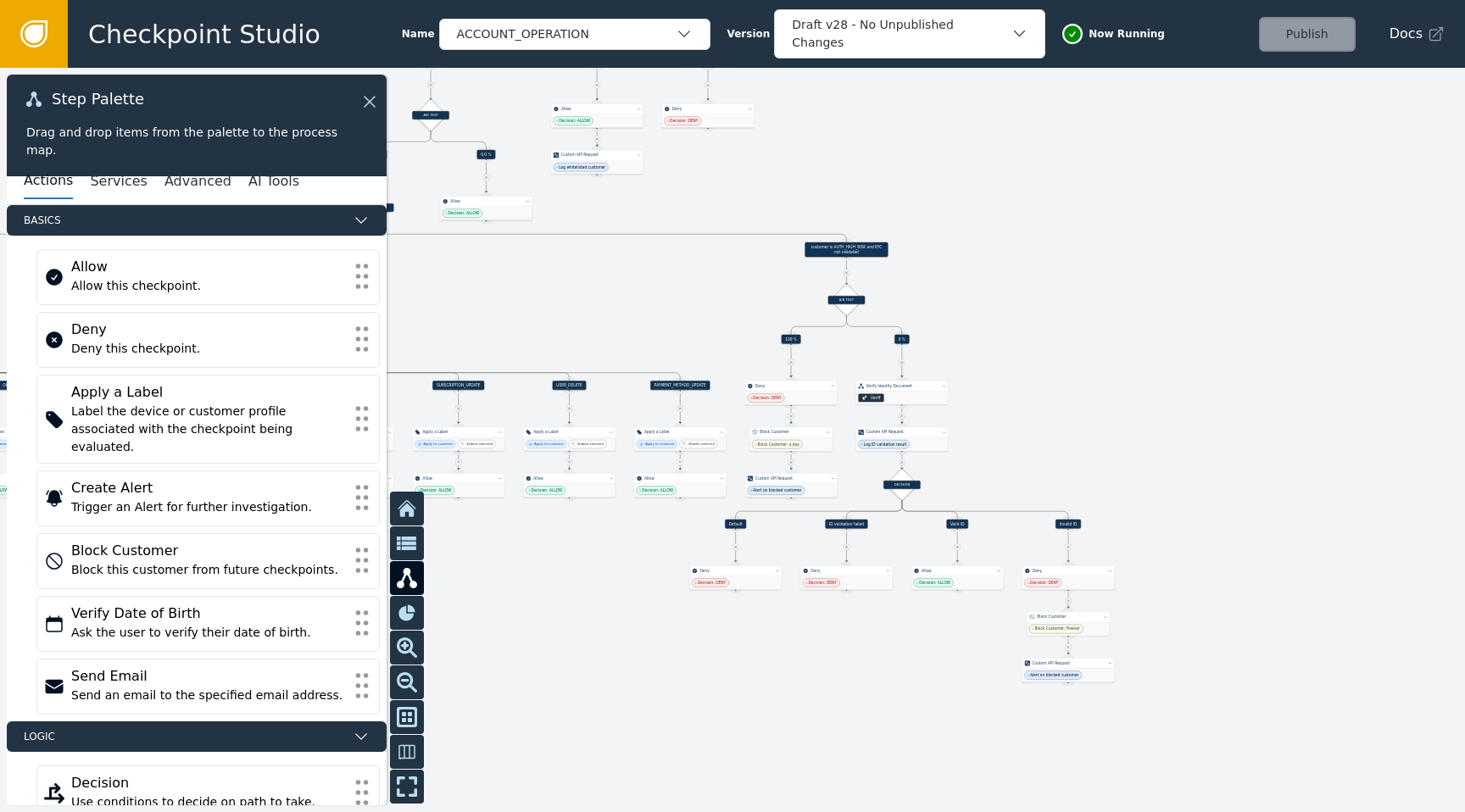
drag, startPoint x: 1309, startPoint y: 638, endPoint x: 1033, endPoint y: 360, distance: 391.7
click at [1032, 360] on div at bounding box center [732, 440] width 1465 height 744
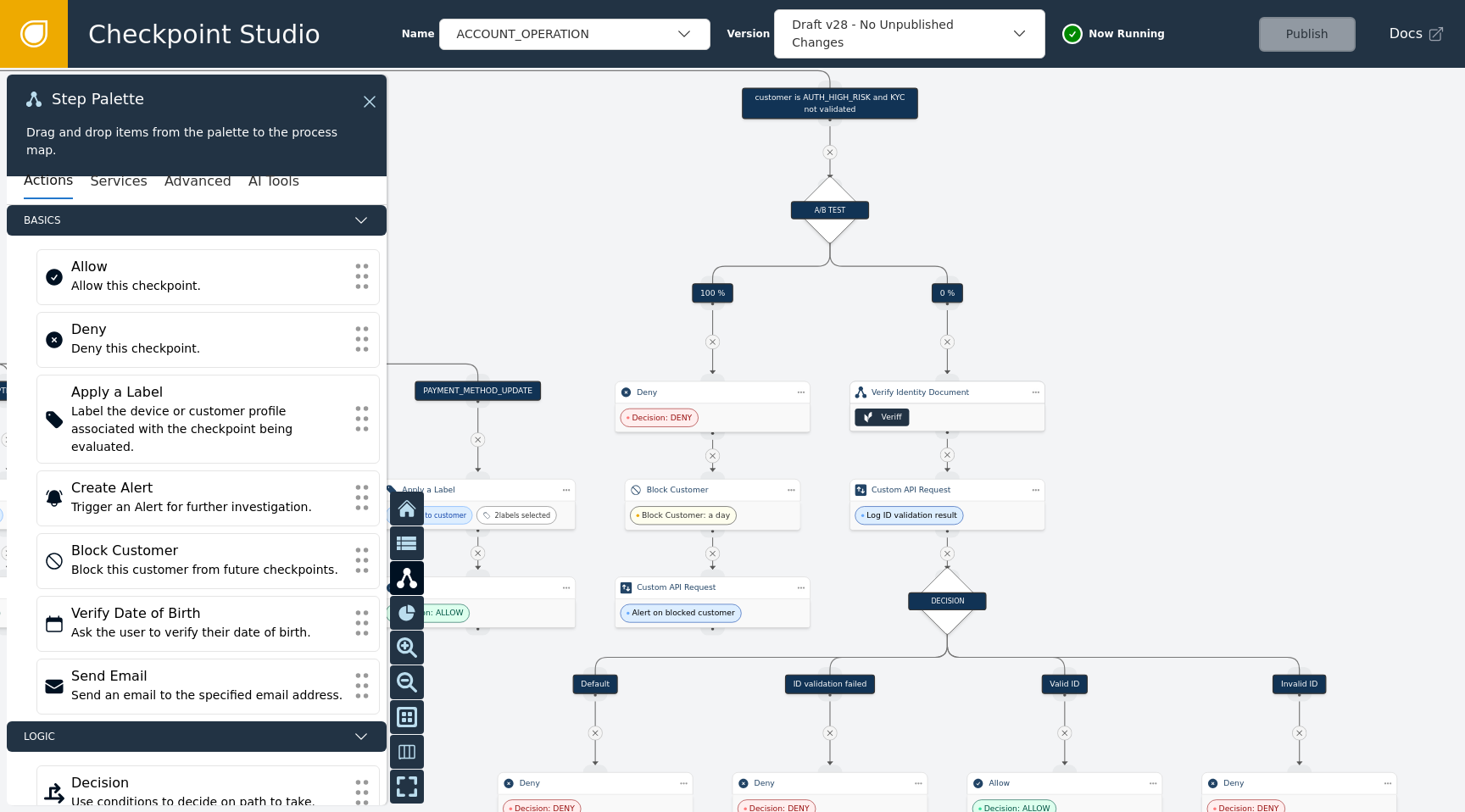
click at [877, 421] on div "Veriff" at bounding box center [881, 417] width 54 height 17
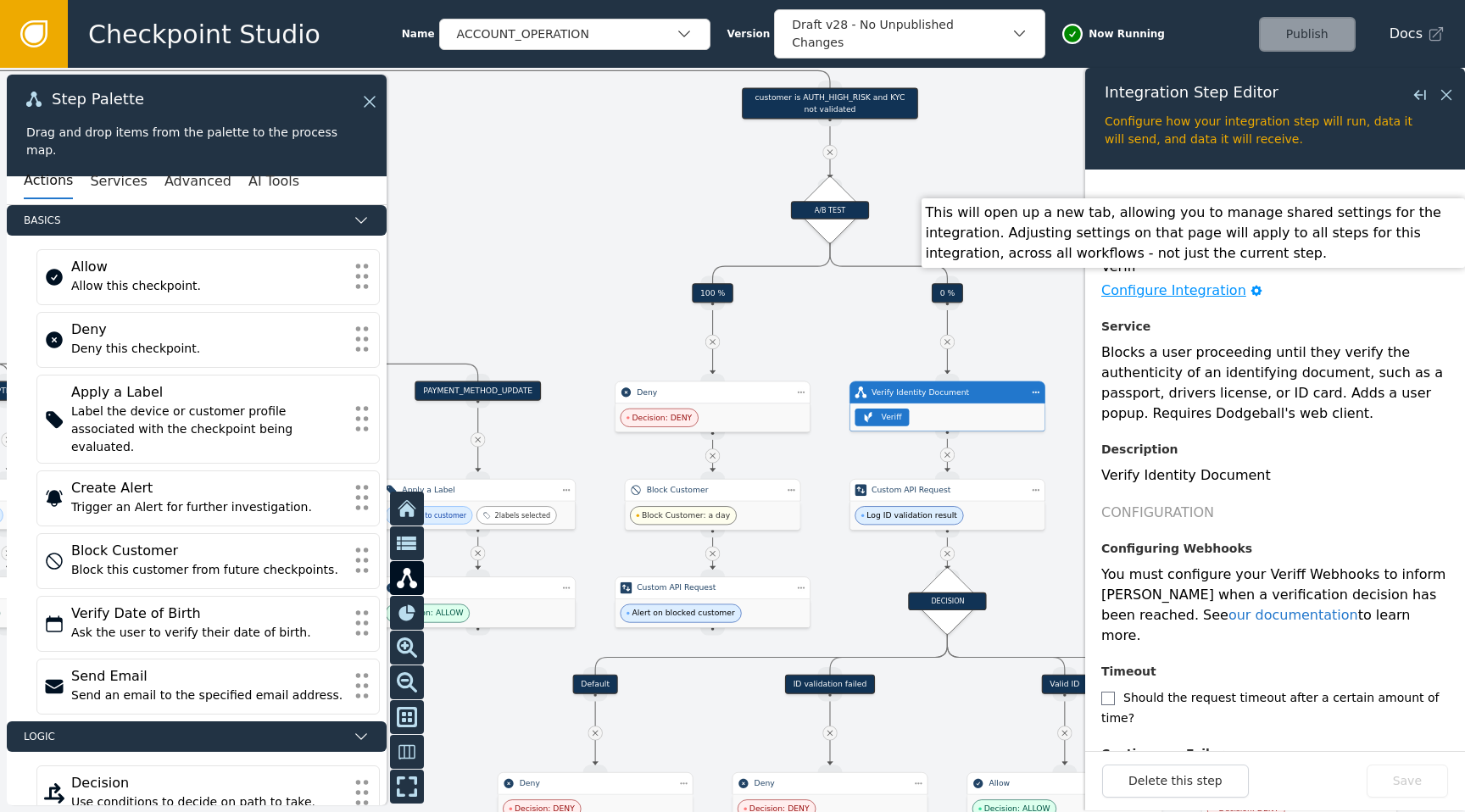
click at [1167, 291] on div "Configure Integration" at bounding box center [1174, 291] width 145 height 20
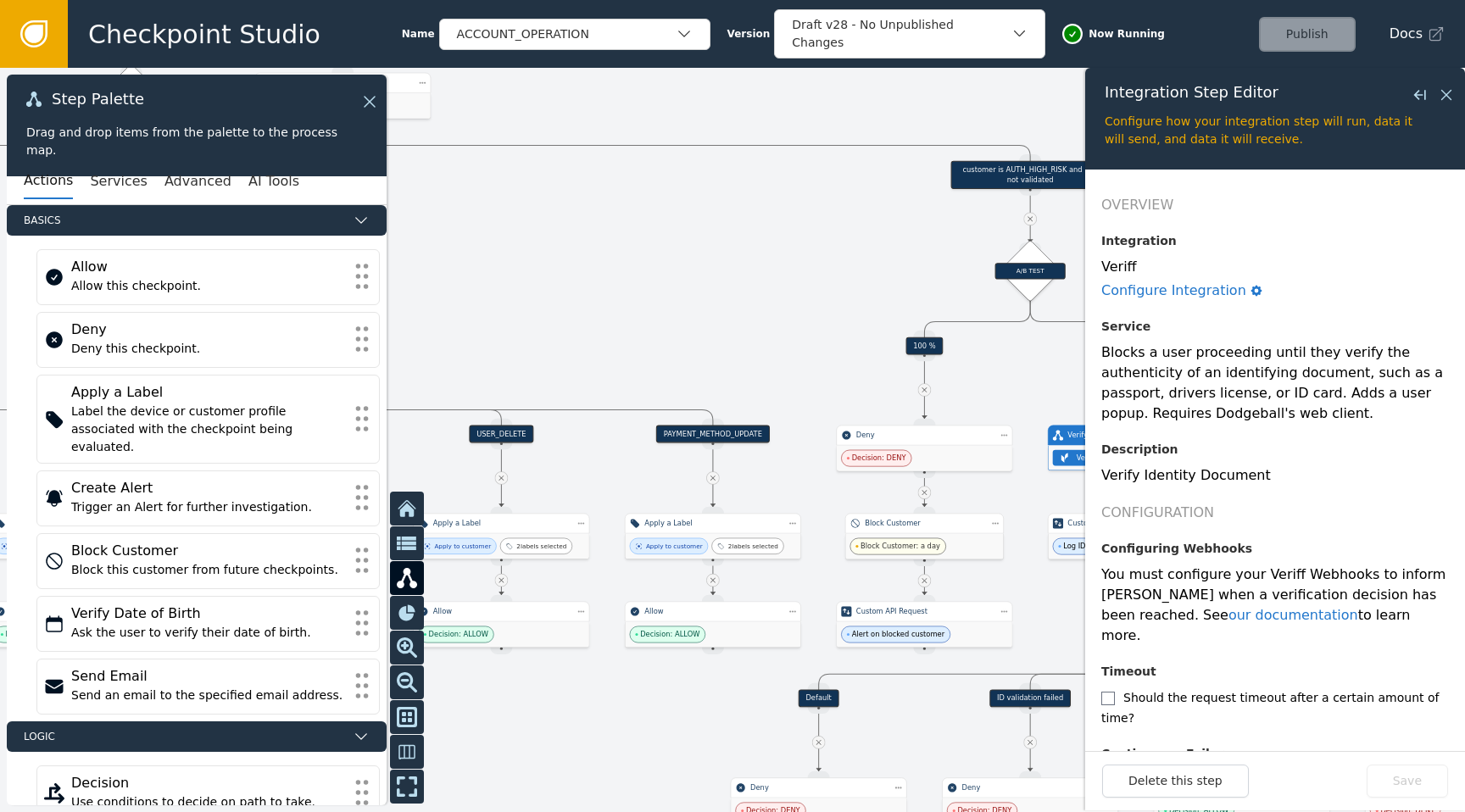
drag, startPoint x: 551, startPoint y: 209, endPoint x: 782, endPoint y: 270, distance: 238.9
click at [783, 271] on div at bounding box center [732, 440] width 1465 height 744
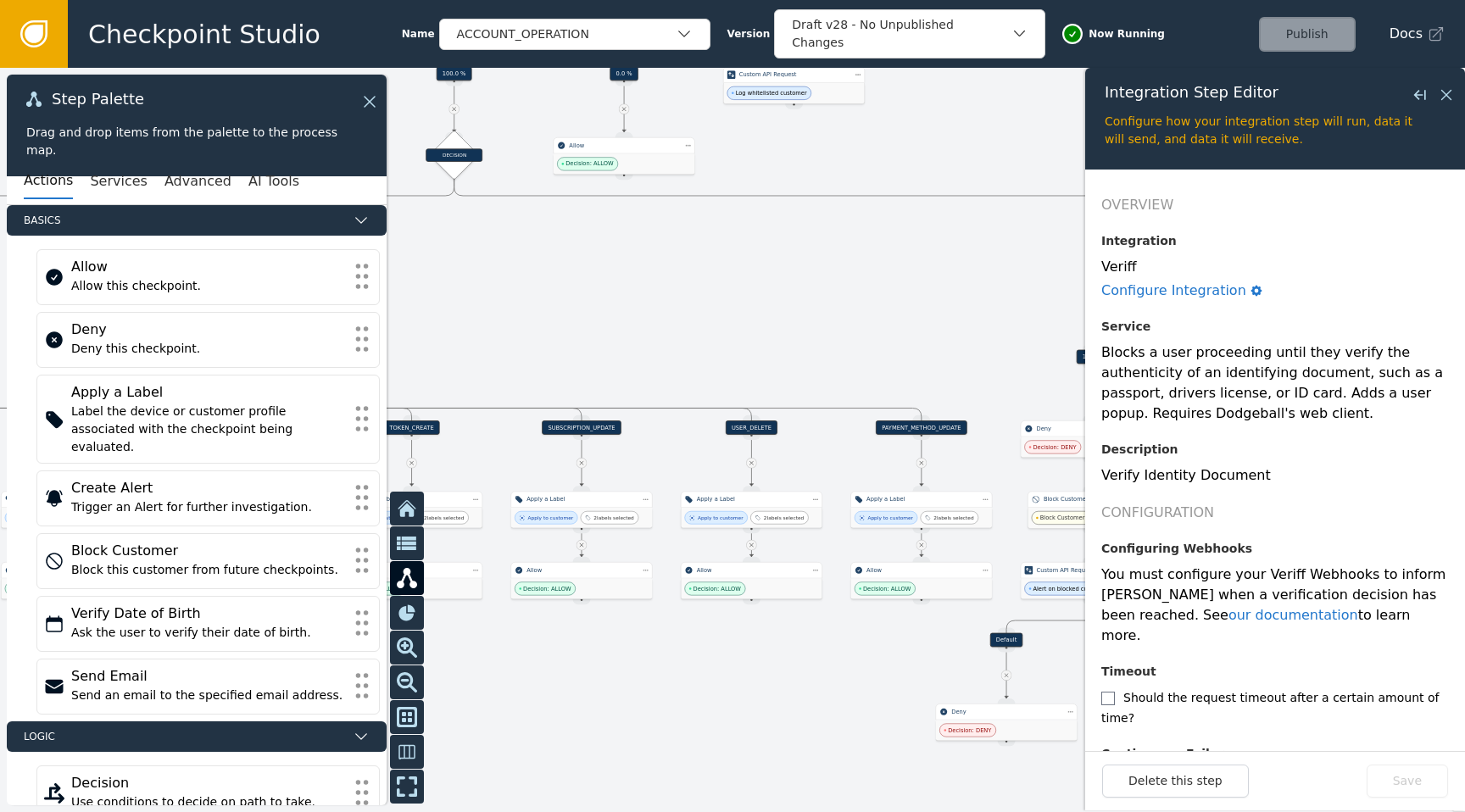
drag, startPoint x: 636, startPoint y: 266, endPoint x: 853, endPoint y: 288, distance: 218.1
click at [853, 289] on div at bounding box center [732, 440] width 1465 height 744
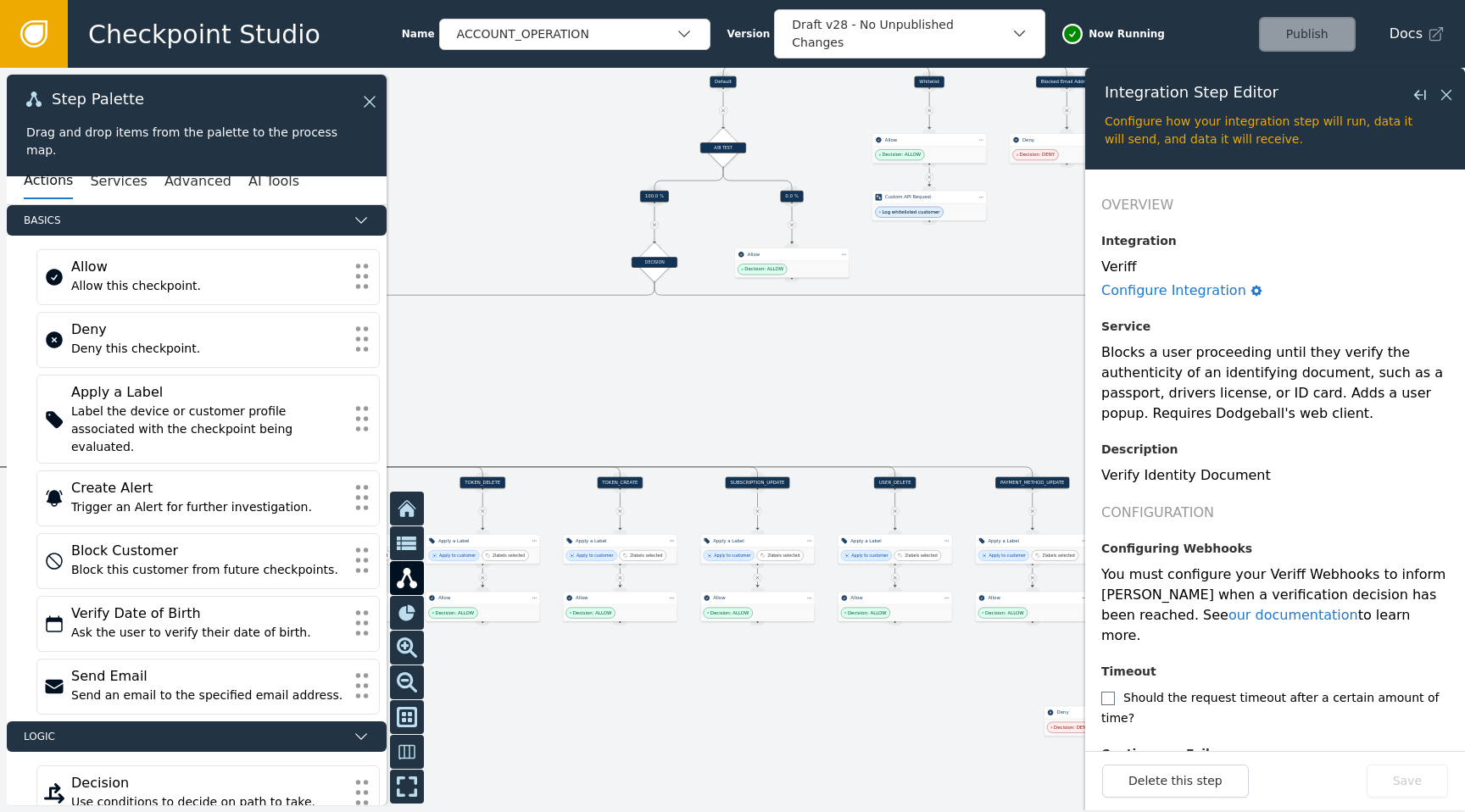
drag, startPoint x: 830, startPoint y: 315, endPoint x: 915, endPoint y: 371, distance: 101.8
click at [916, 372] on div at bounding box center [732, 440] width 1465 height 744
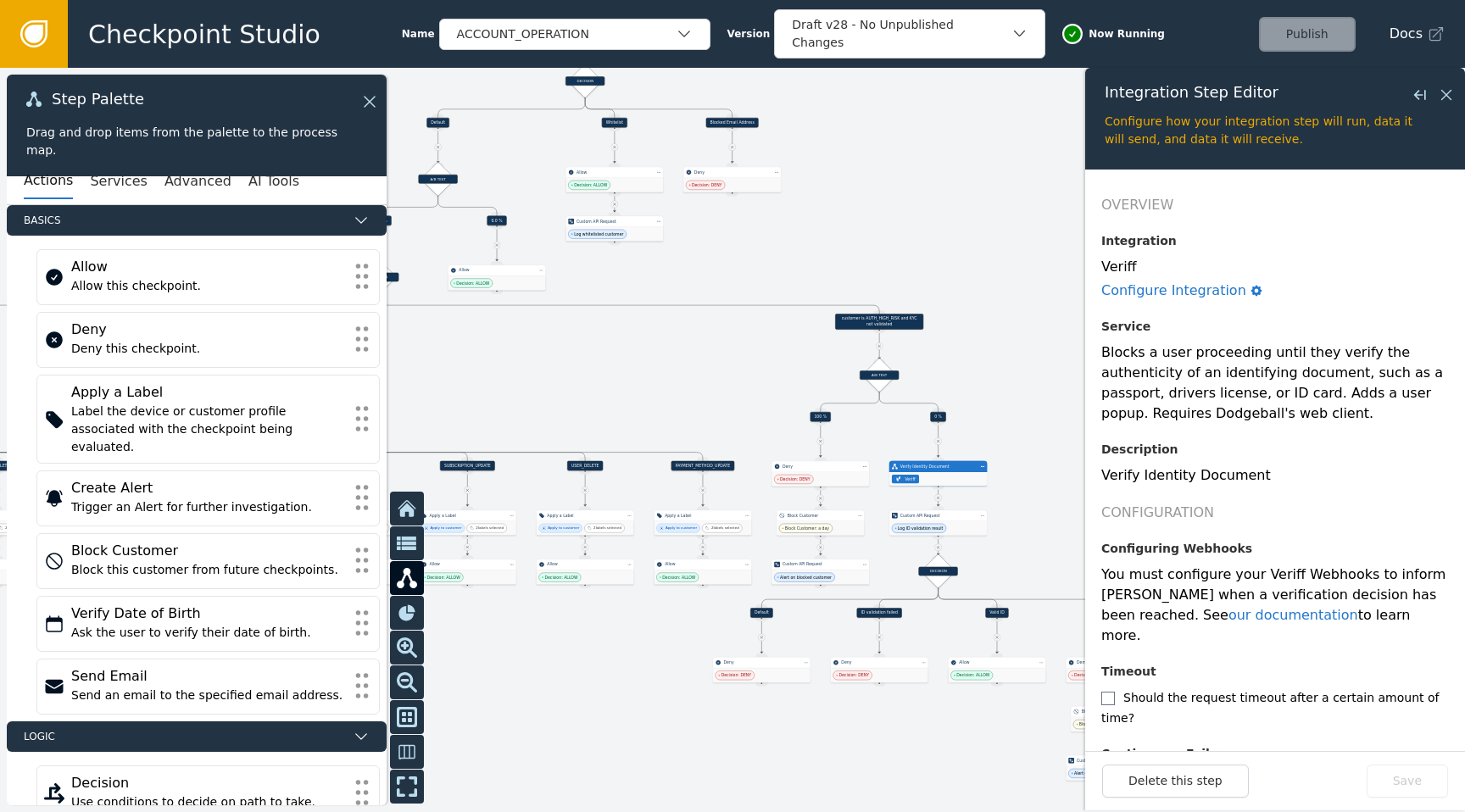
drag, startPoint x: 915, startPoint y: 371, endPoint x: 593, endPoint y: 369, distance: 322.0
click at [593, 369] on div at bounding box center [732, 440] width 1465 height 744
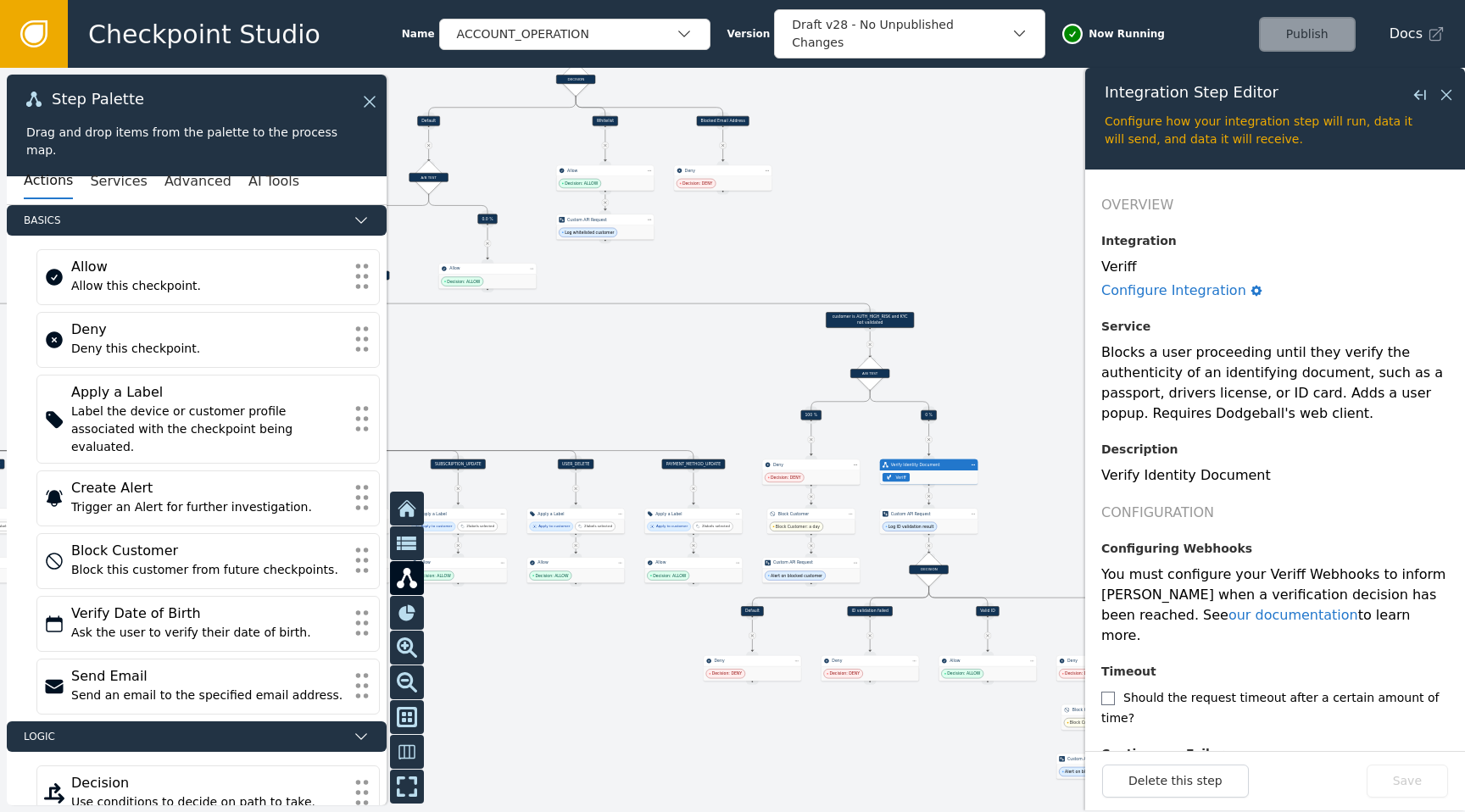
click at [593, 369] on div at bounding box center [732, 440] width 1465 height 744
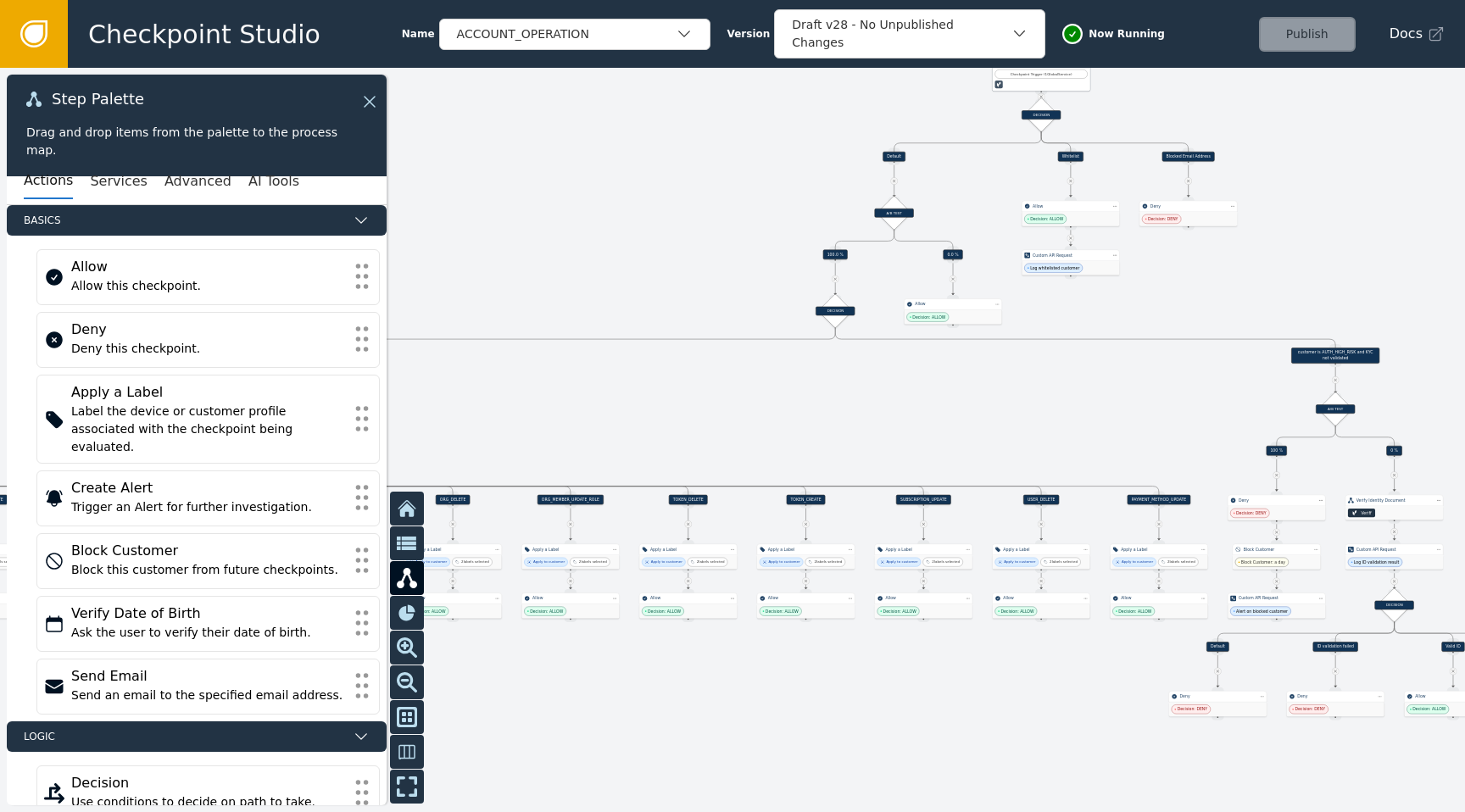
drag, startPoint x: 593, startPoint y: 369, endPoint x: 1059, endPoint y: 402, distance: 467.2
click at [1059, 403] on div at bounding box center [732, 440] width 1465 height 744
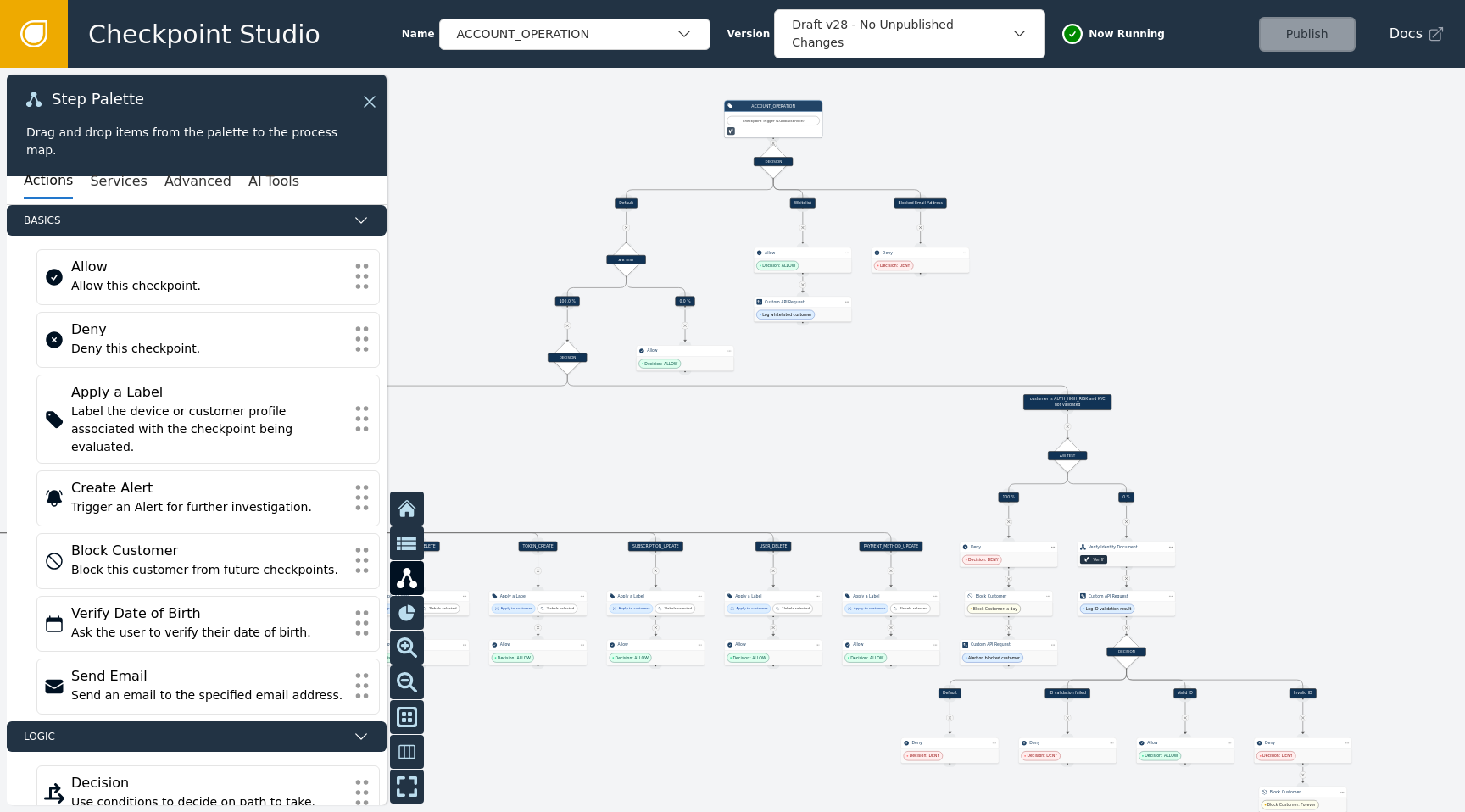
drag, startPoint x: 970, startPoint y: 417, endPoint x: 685, endPoint y: 484, distance: 292.8
click at [685, 484] on div at bounding box center [732, 440] width 1465 height 744
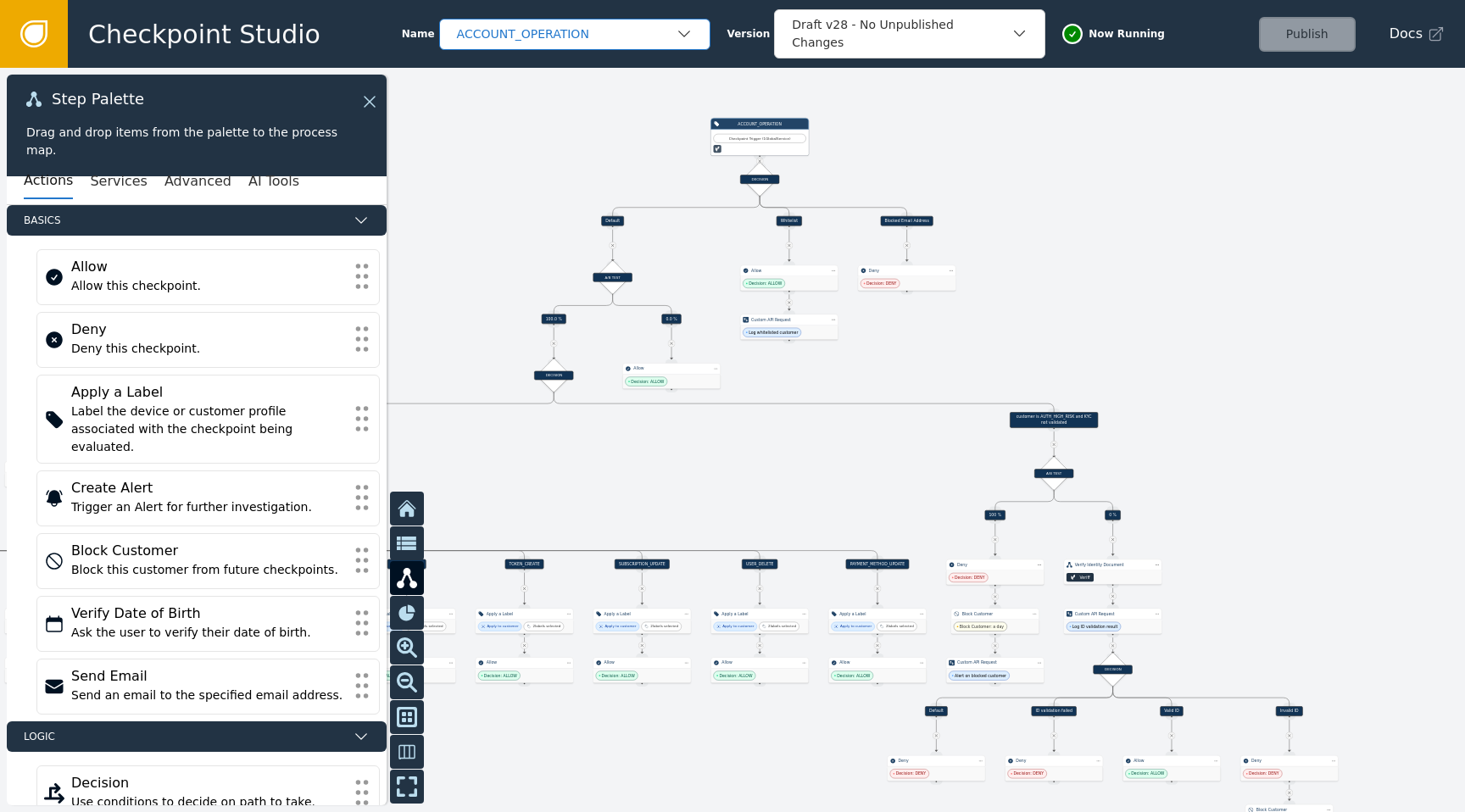
click at [615, 36] on div "ACCOUNT_OPERATION" at bounding box center [567, 34] width 219 height 17
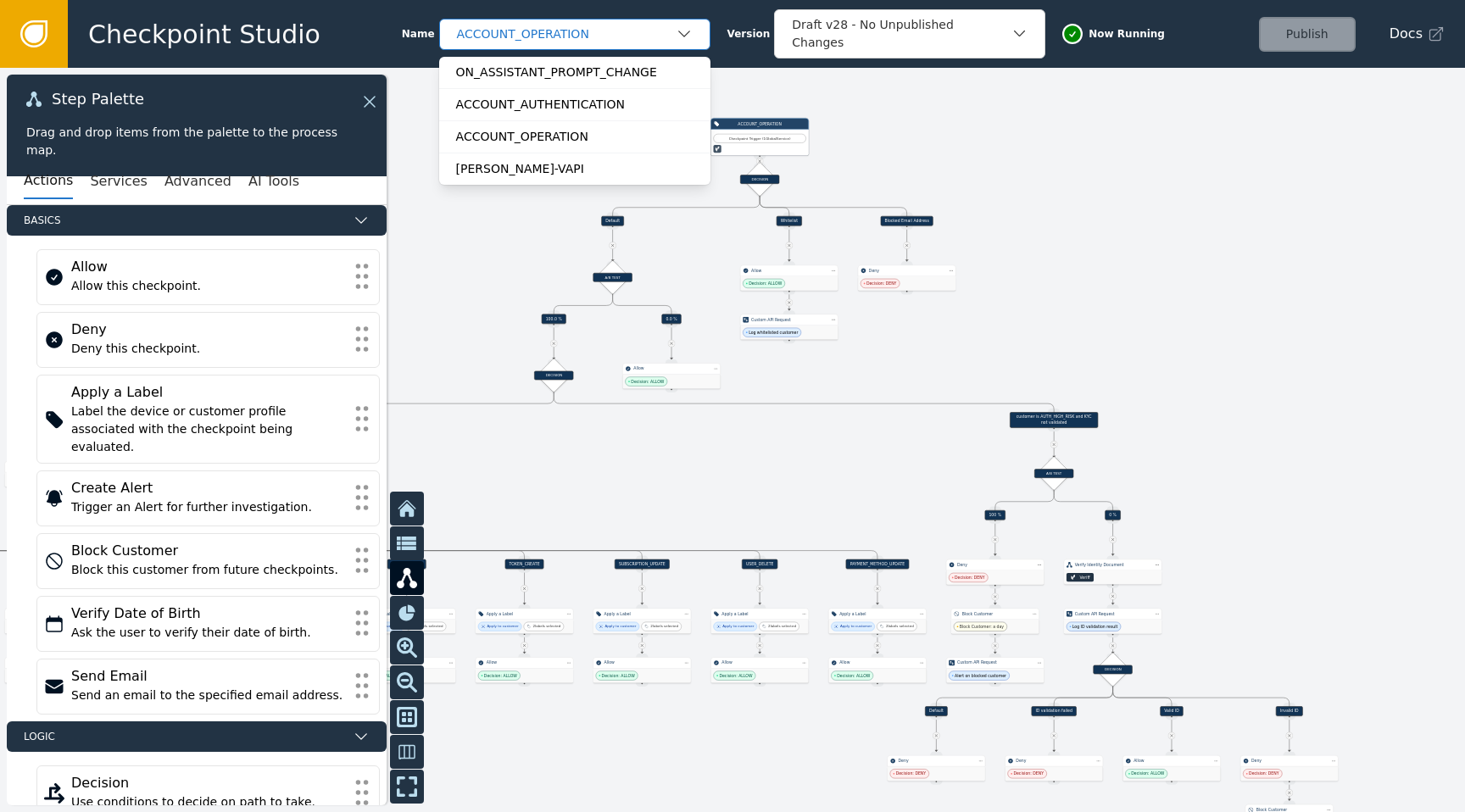
click at [628, 19] on div "ACCOUNT_OPERATION" at bounding box center [575, 34] width 271 height 31
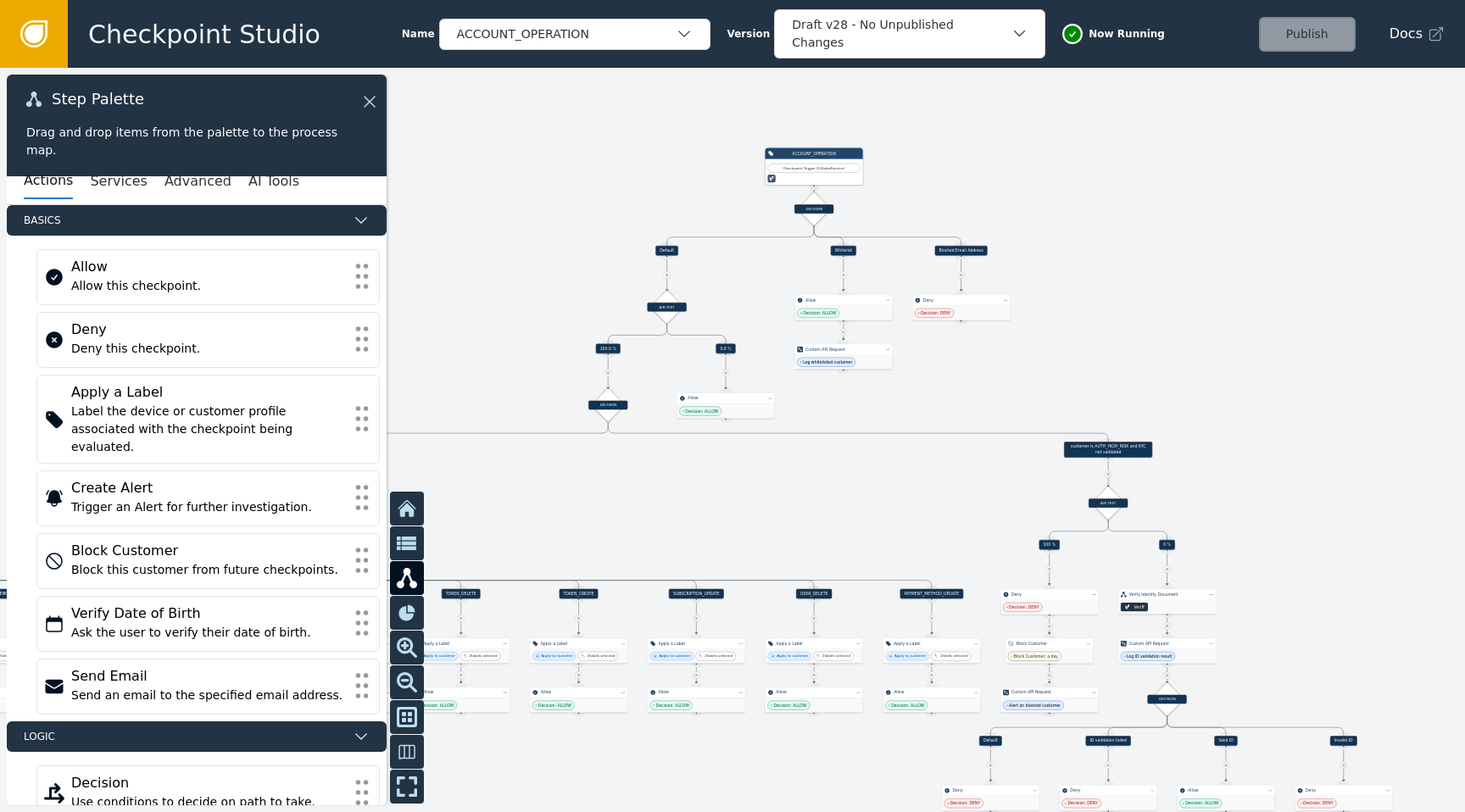
drag, startPoint x: 1109, startPoint y: 212, endPoint x: 1162, endPoint y: 238, distance: 59.0
click at [1162, 238] on div at bounding box center [732, 440] width 1465 height 744
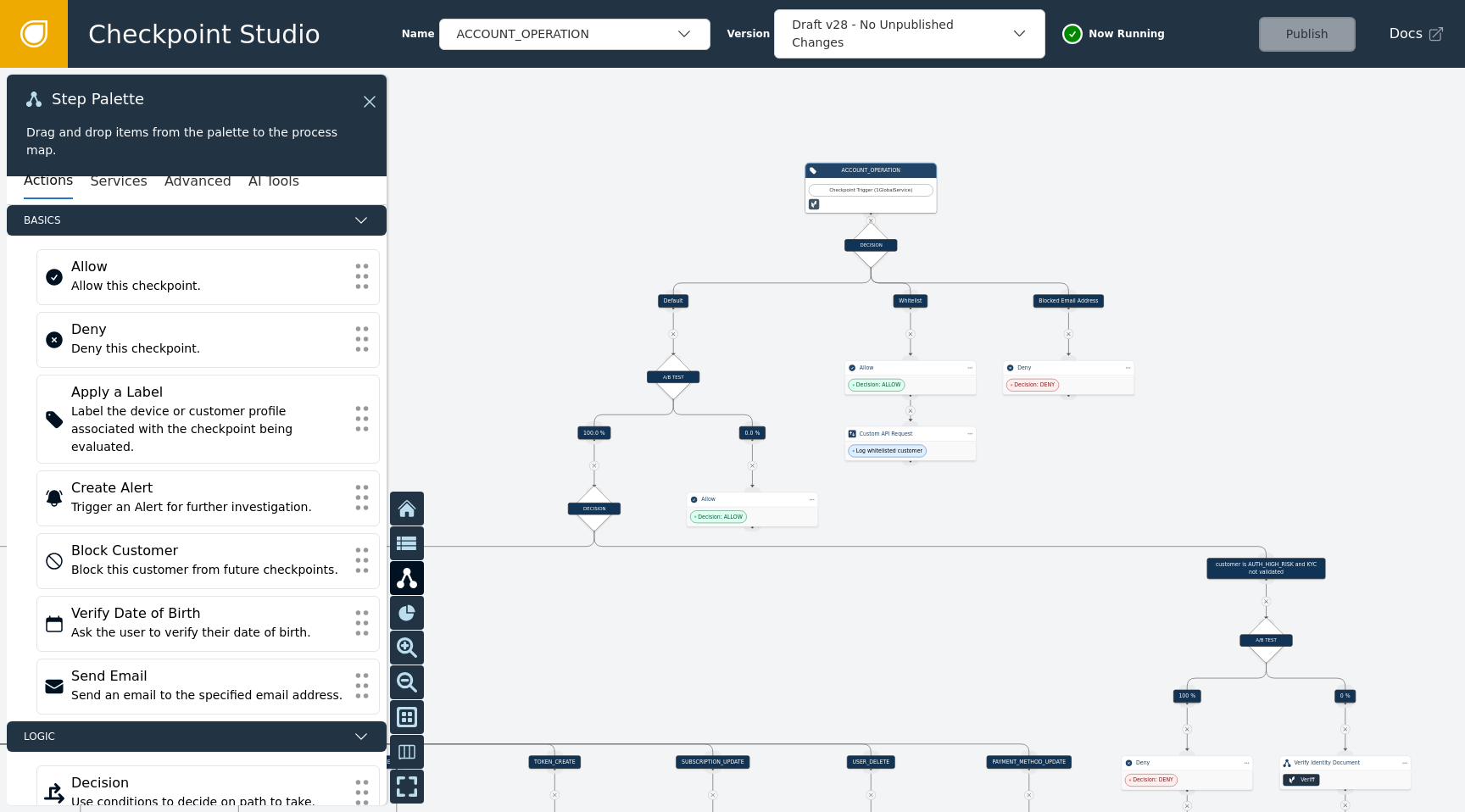
drag, startPoint x: 1179, startPoint y: 157, endPoint x: 1271, endPoint y: 218, distance: 110.4
click at [1272, 218] on div at bounding box center [732, 440] width 1465 height 744
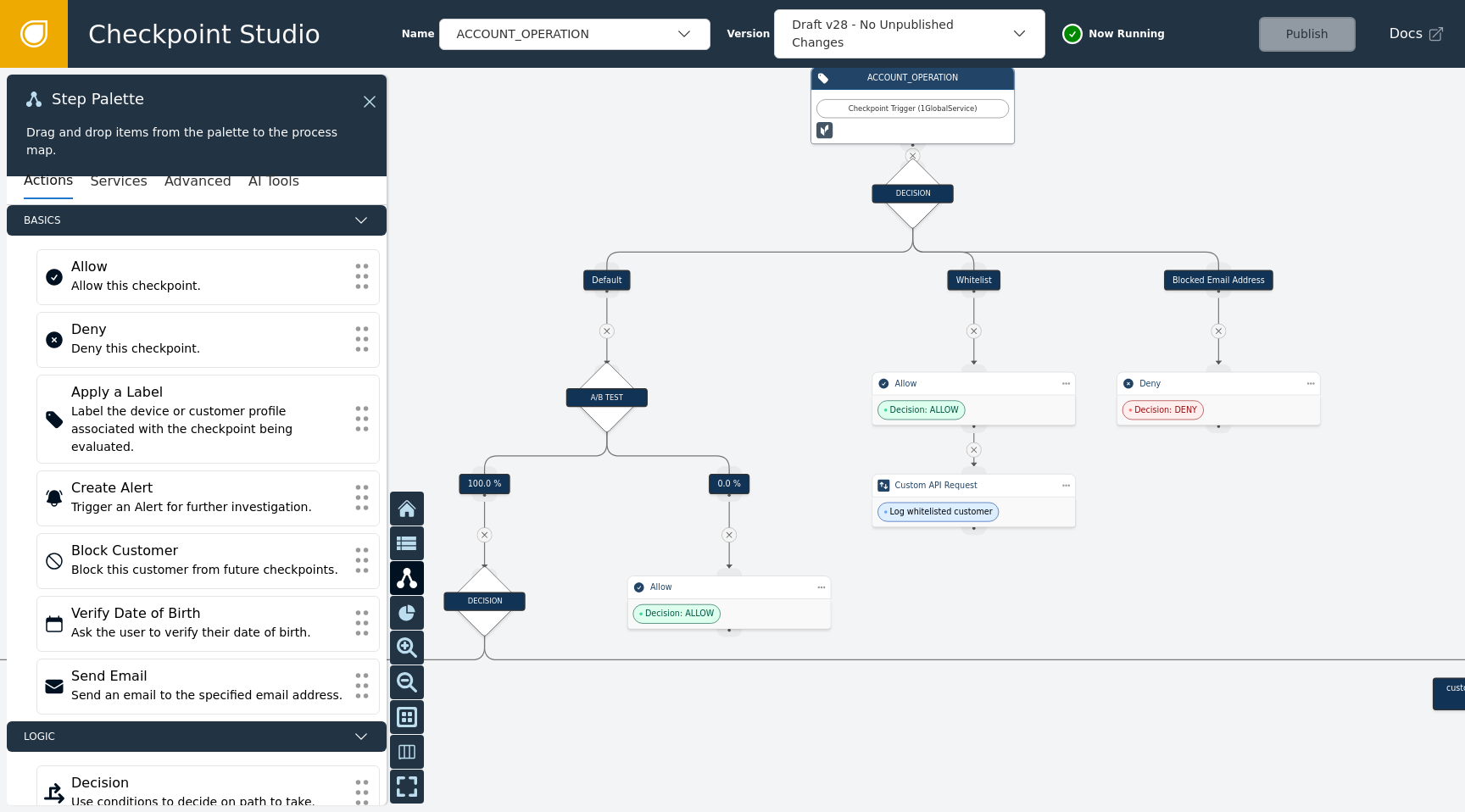
drag, startPoint x: 478, startPoint y: 206, endPoint x: 586, endPoint y: 132, distance: 130.9
click at [588, 132] on div at bounding box center [732, 440] width 1465 height 744
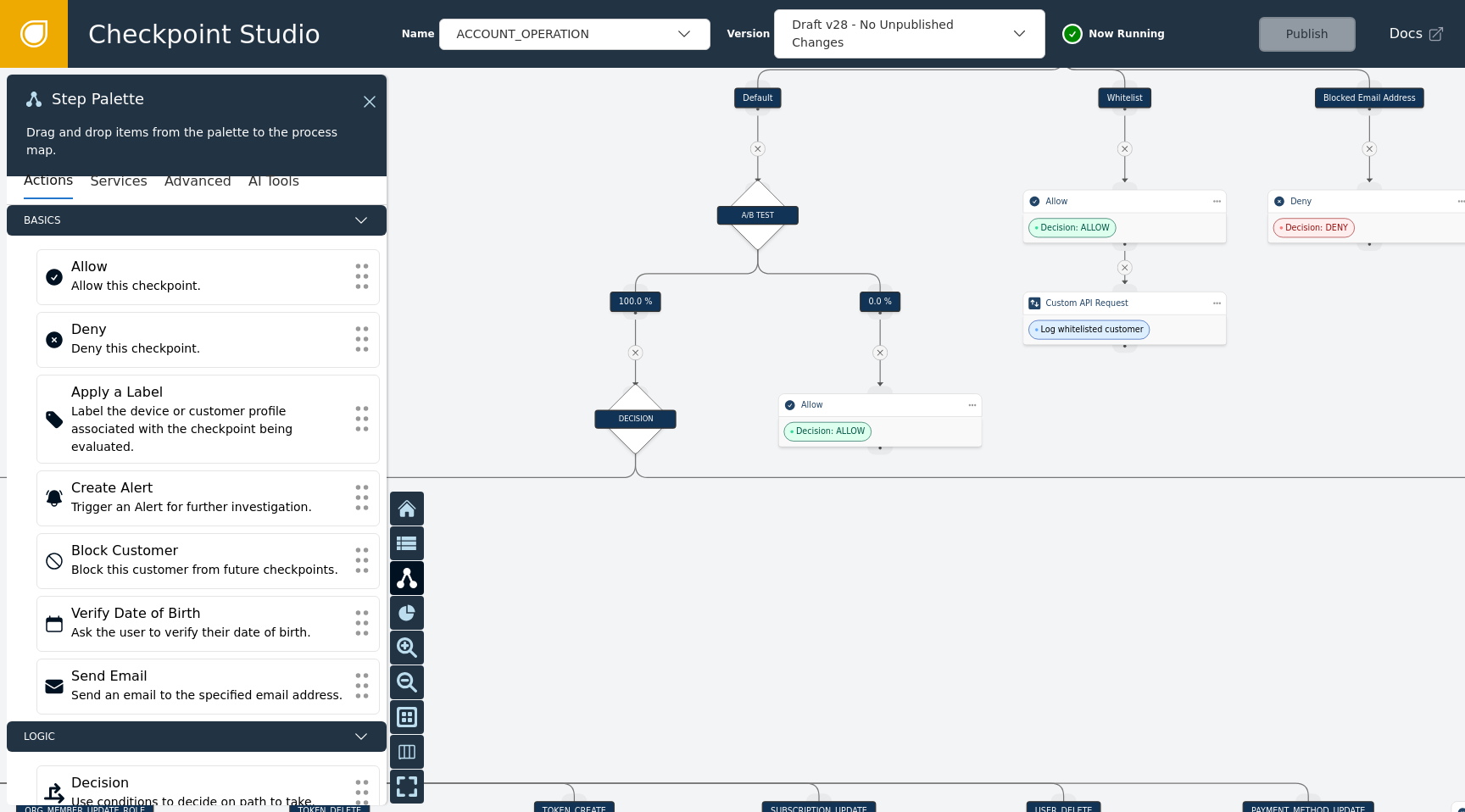
drag, startPoint x: 477, startPoint y: 316, endPoint x: 628, endPoint y: 134, distance: 236.5
click at [628, 134] on div at bounding box center [732, 440] width 1465 height 744
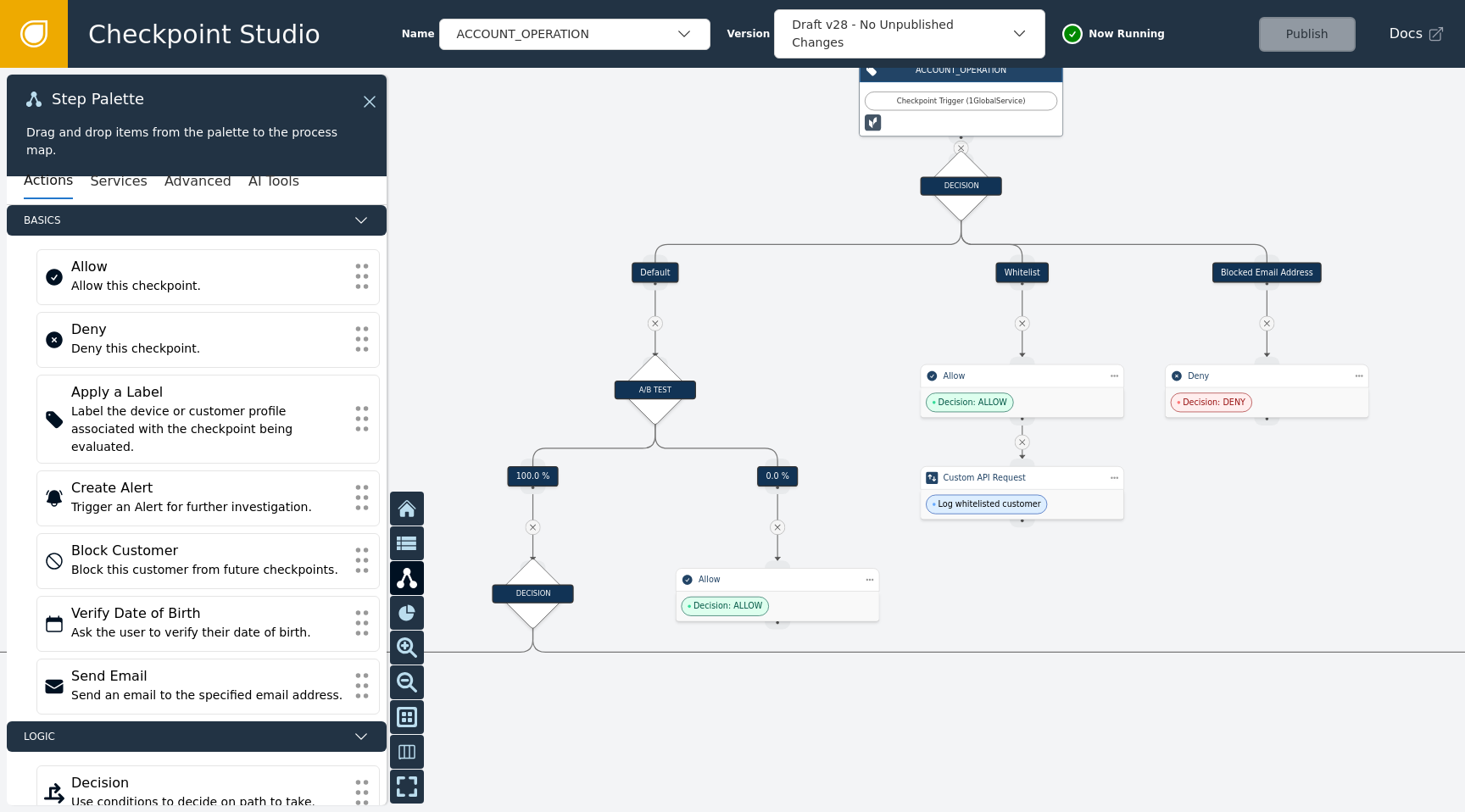
drag, startPoint x: 567, startPoint y: 186, endPoint x: 464, endPoint y: 360, distance: 202.2
click at [464, 360] on div at bounding box center [732, 440] width 1465 height 744
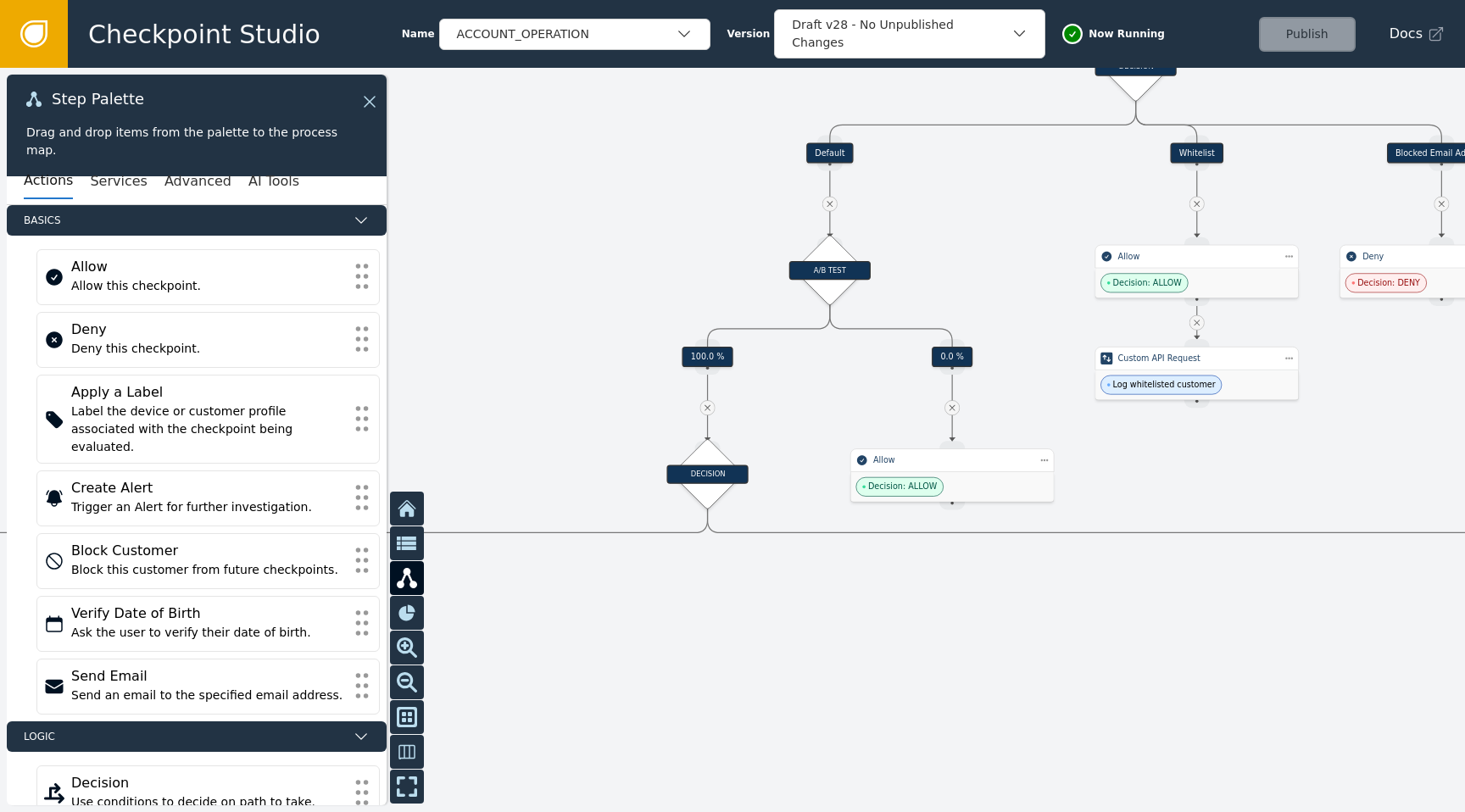
drag, startPoint x: 448, startPoint y: 346, endPoint x: 713, endPoint y: 157, distance: 325.5
click at [713, 157] on div at bounding box center [732, 440] width 1465 height 744
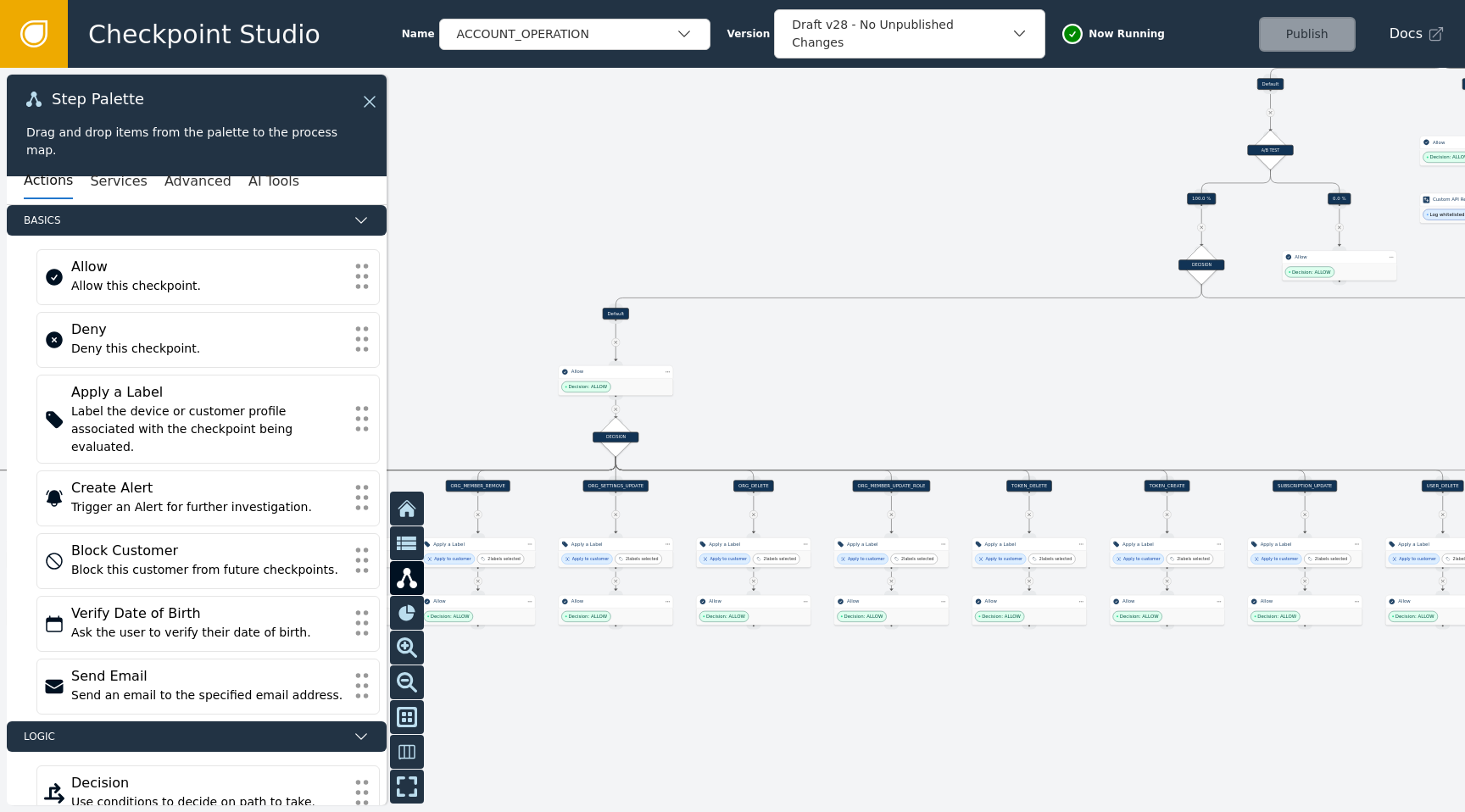
drag, startPoint x: 810, startPoint y: 543, endPoint x: 1039, endPoint y: 364, distance: 290.7
click at [1039, 364] on div at bounding box center [732, 440] width 1465 height 744
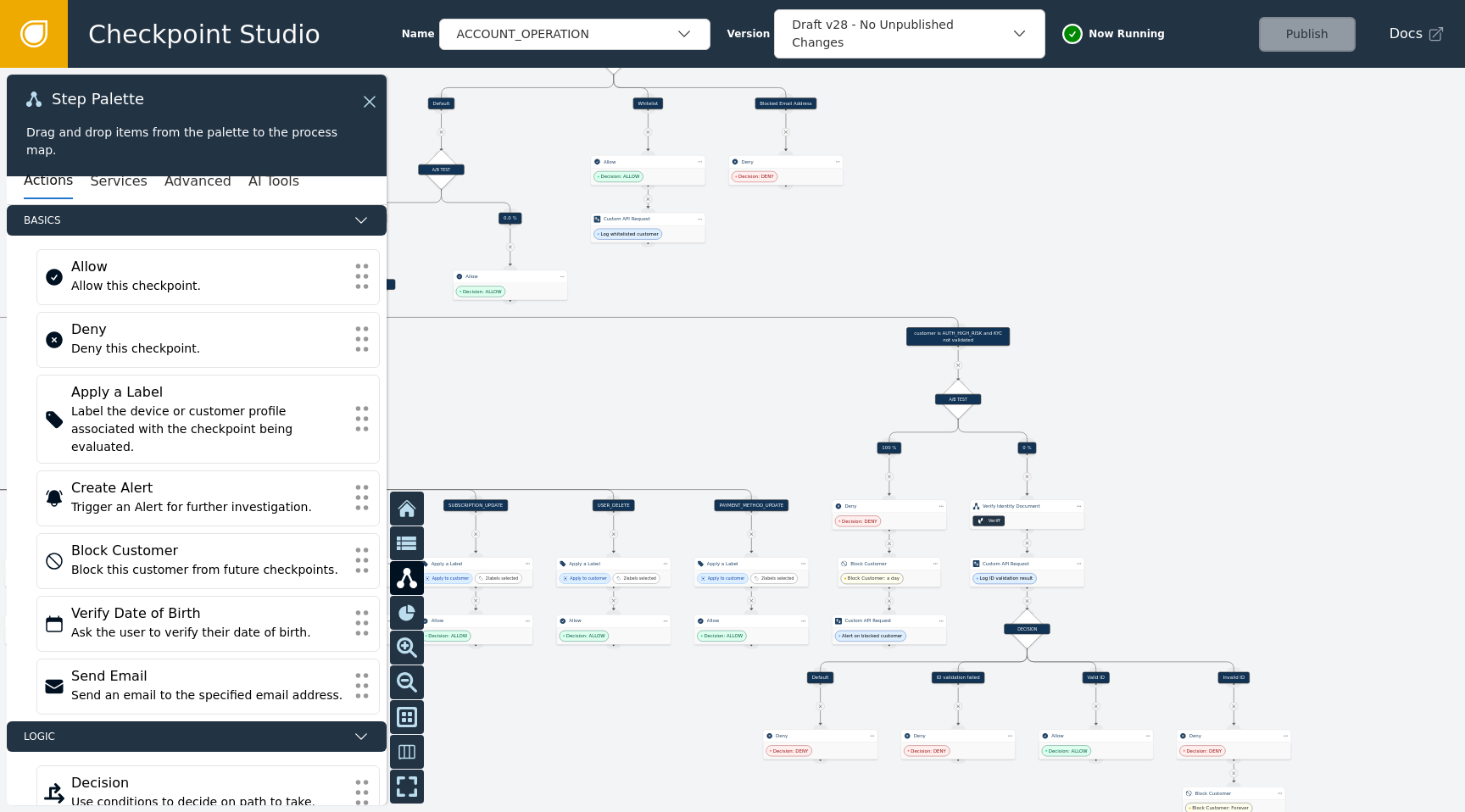
drag, startPoint x: 1184, startPoint y: 411, endPoint x: 552, endPoint y: 423, distance: 632.1
click at [552, 423] on div at bounding box center [732, 440] width 1465 height 744
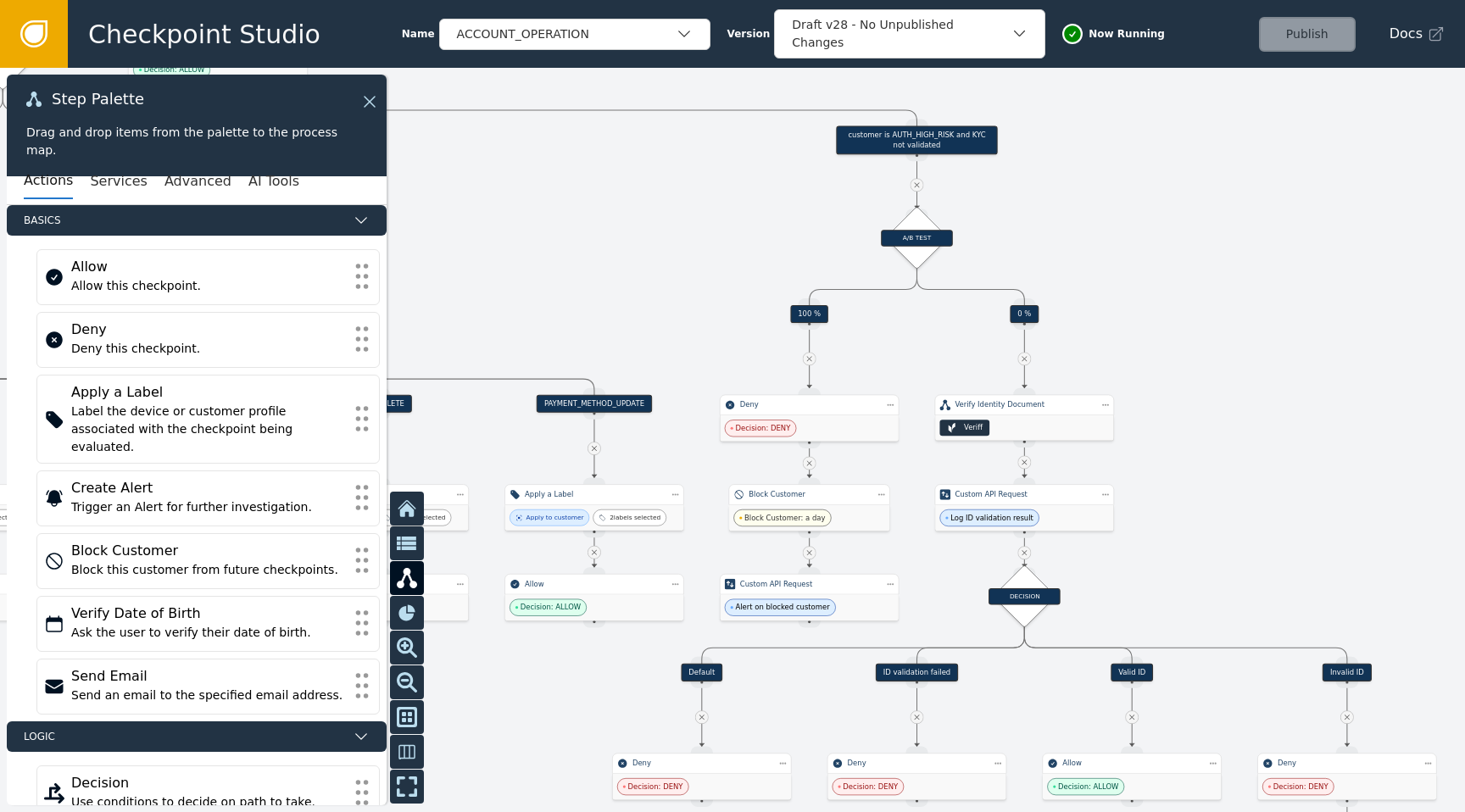
drag, startPoint x: 1297, startPoint y: 380, endPoint x: 1230, endPoint y: 207, distance: 185.5
click at [1230, 207] on div at bounding box center [732, 440] width 1465 height 744
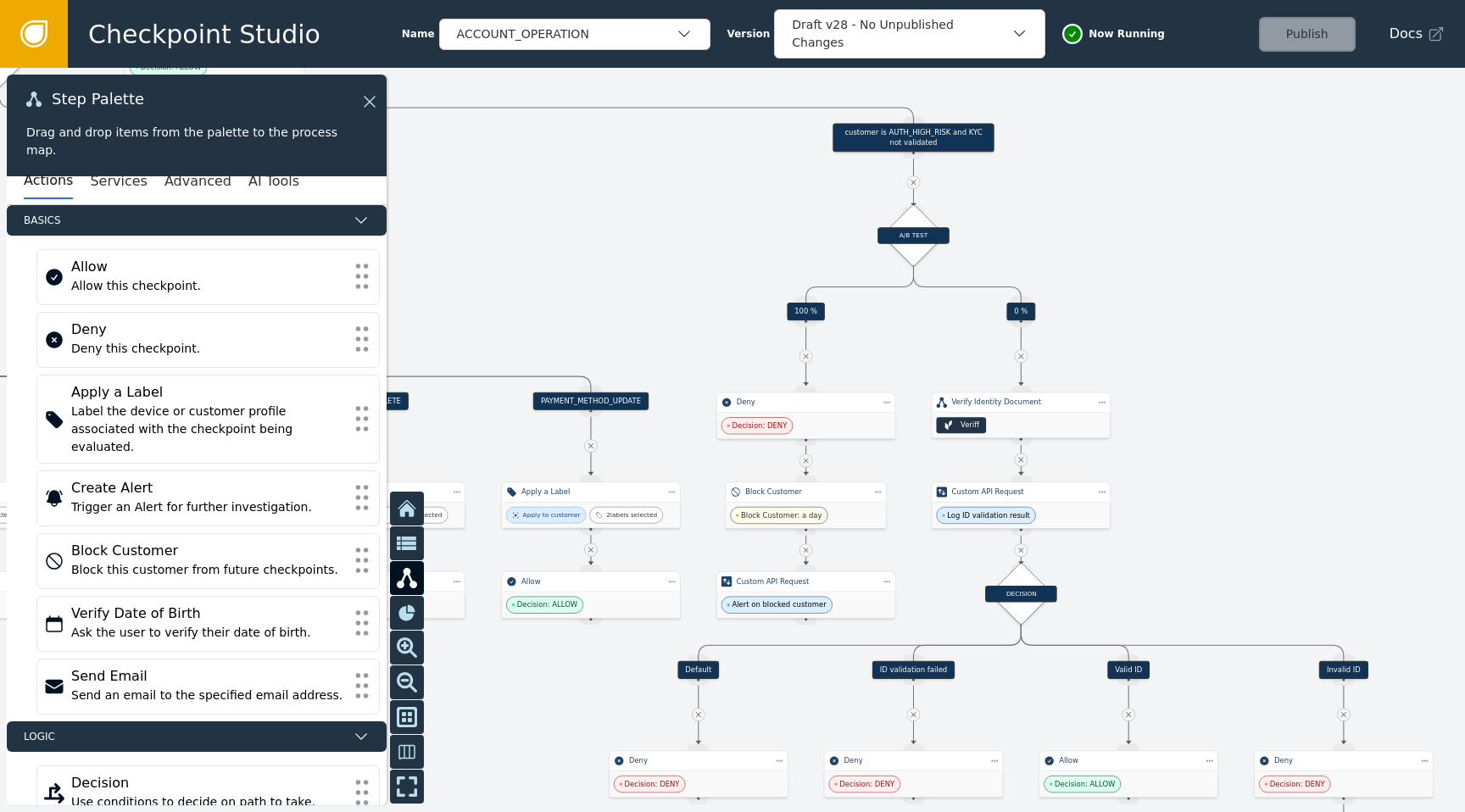
click at [40, 29] on icon at bounding box center [34, 34] width 18 height 18
